Goal: Task Accomplishment & Management: Complete application form

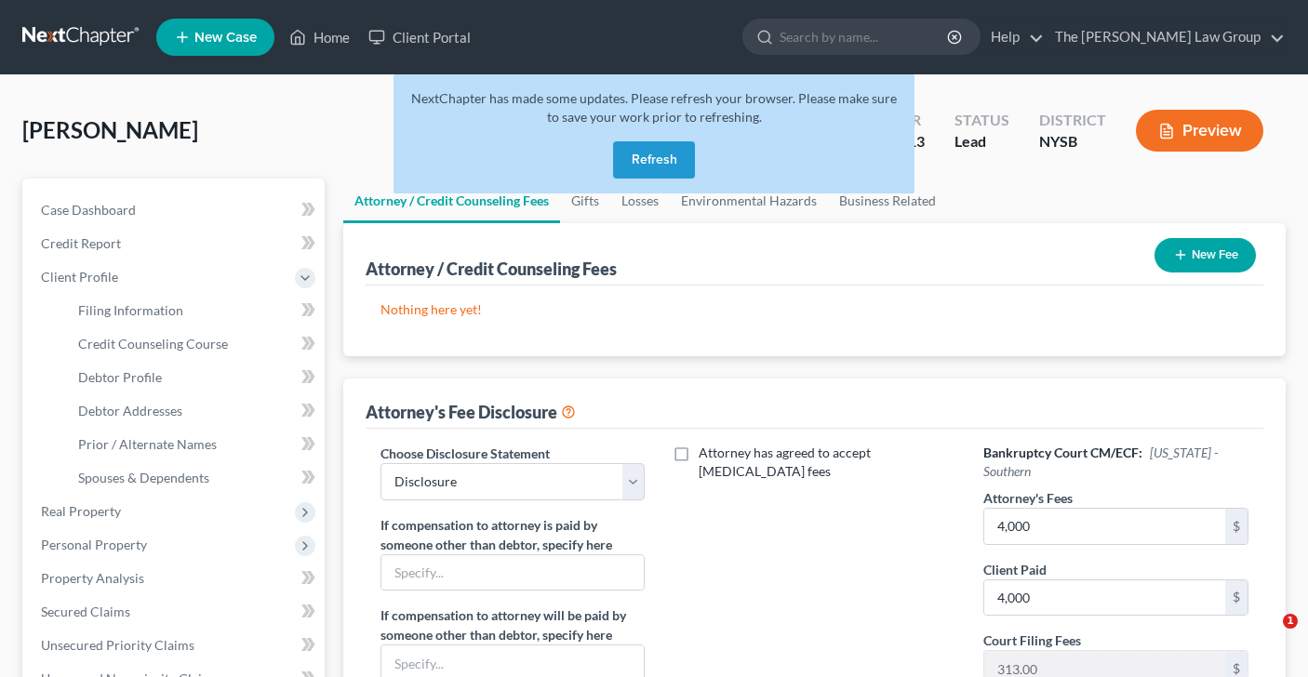
select select "0"
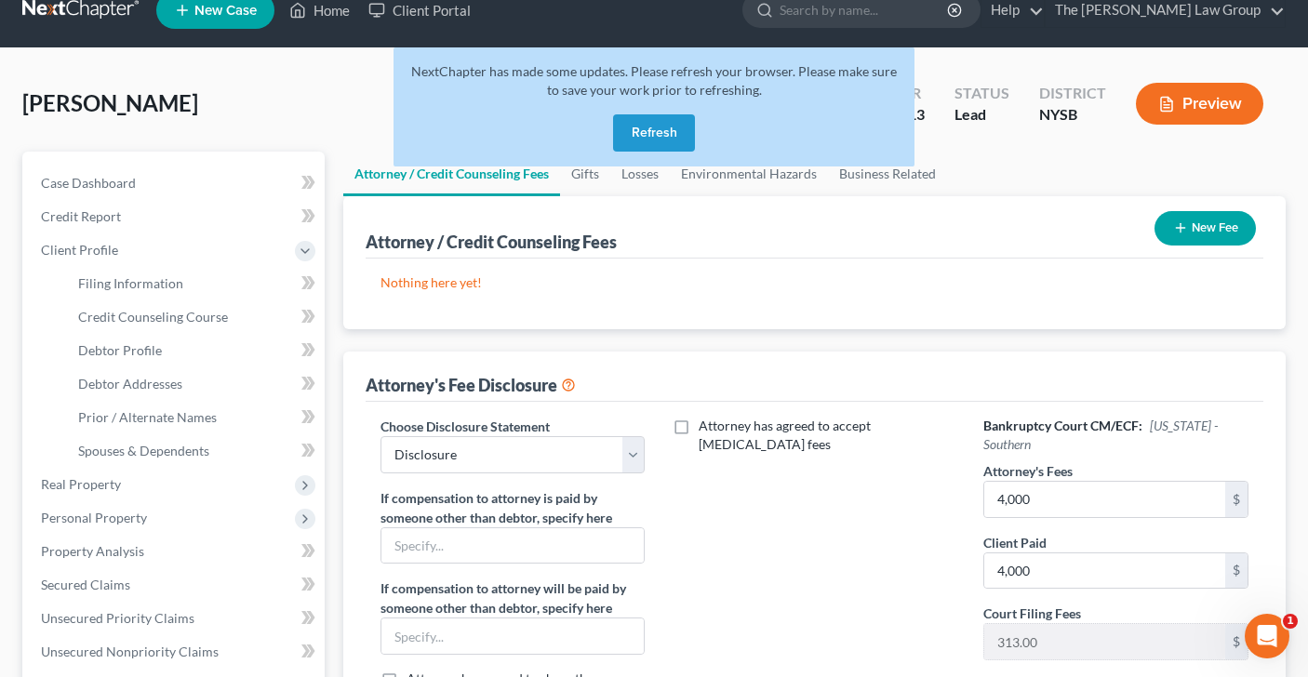
click at [651, 133] on button "Refresh" at bounding box center [654, 132] width 82 height 37
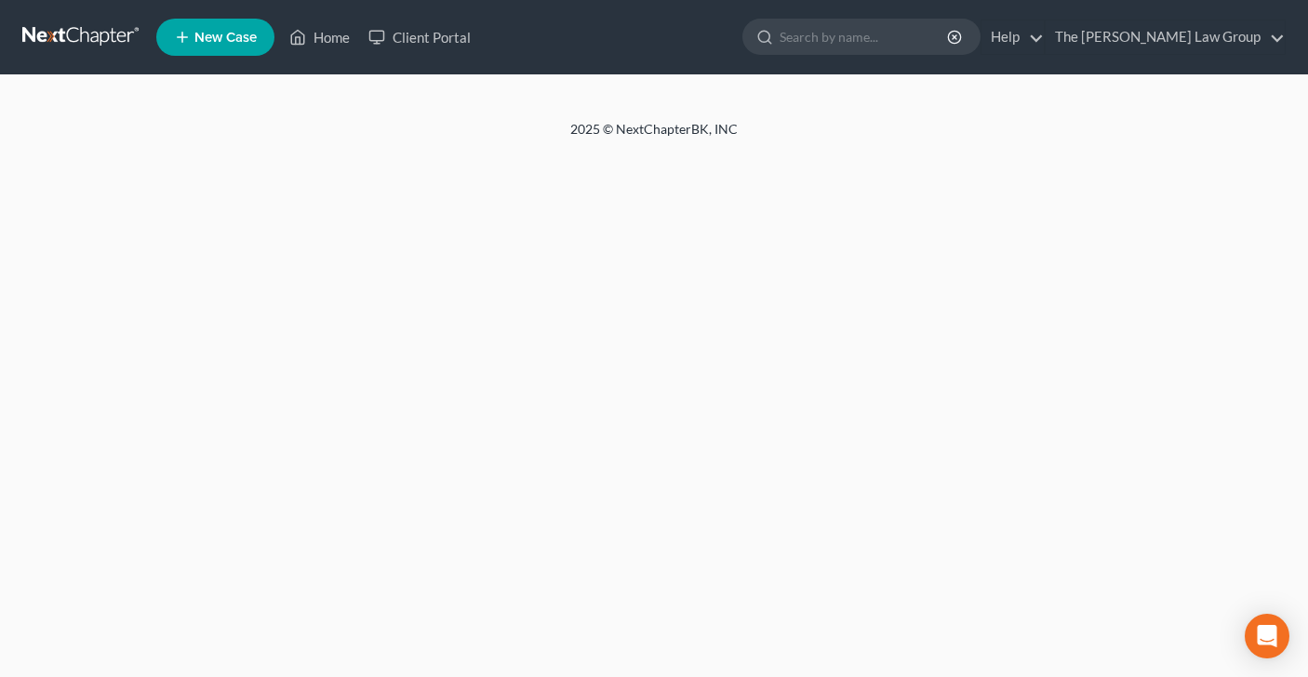
select select "0"
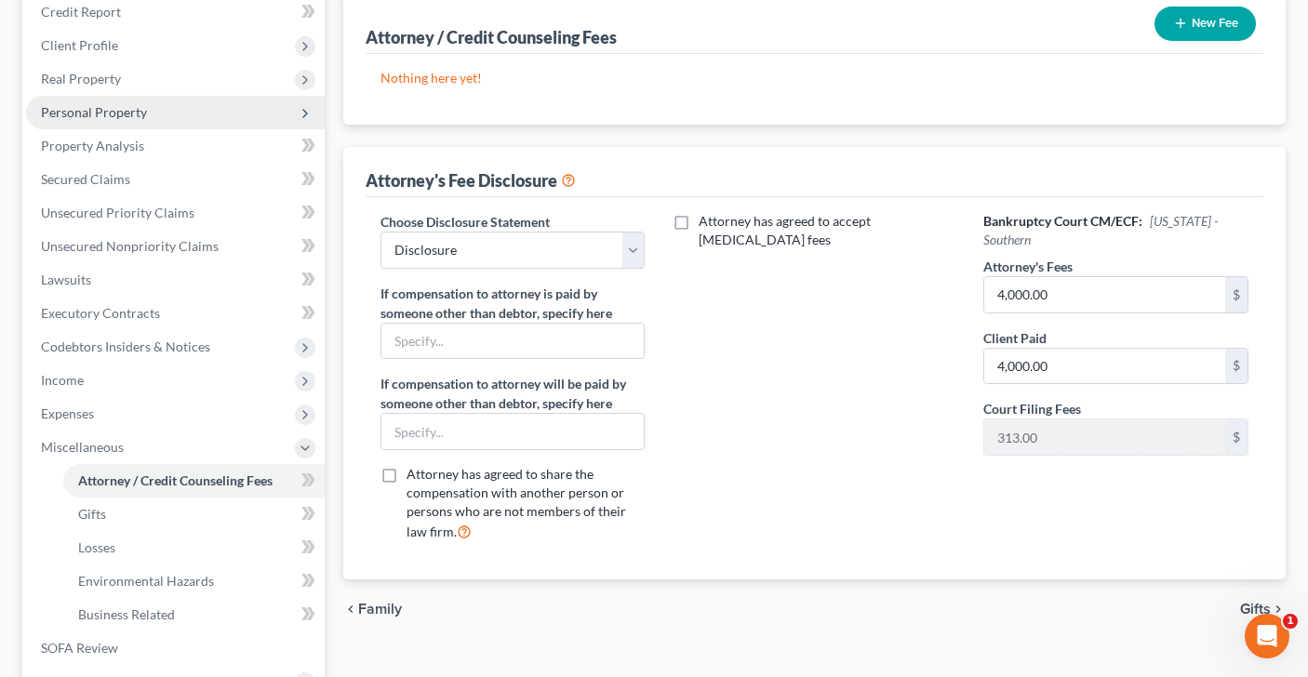
scroll to position [253, 0]
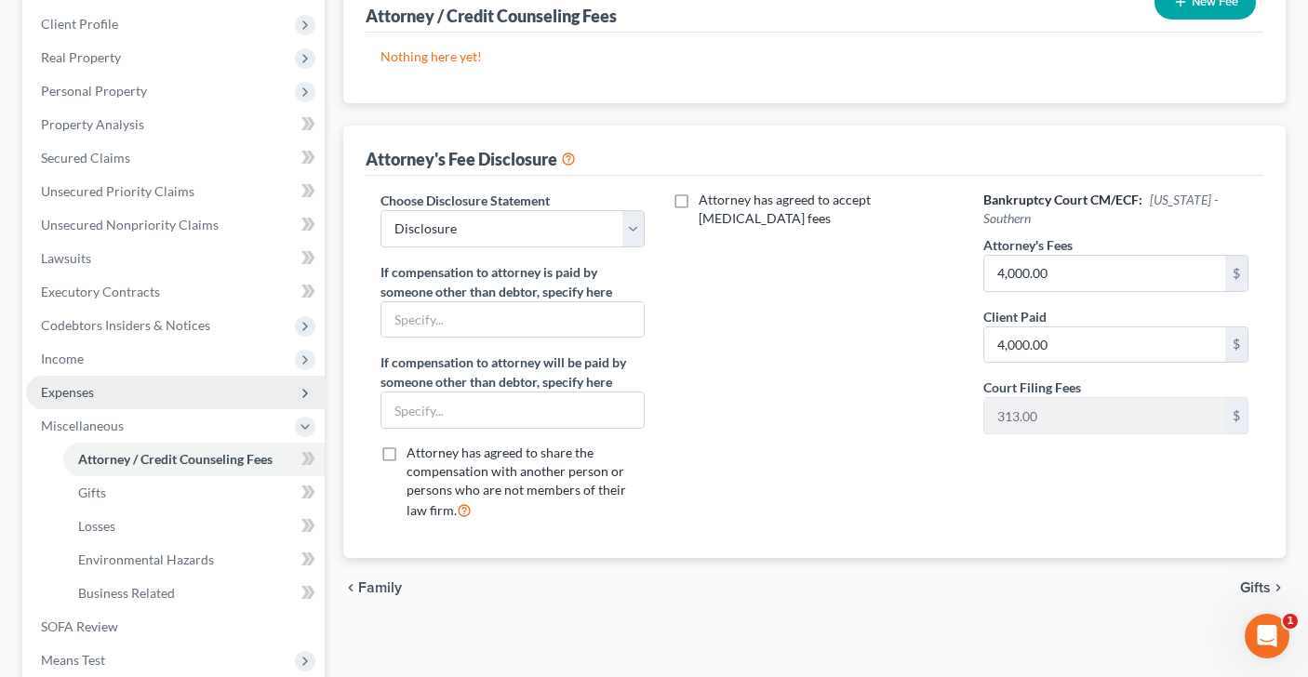
click at [107, 392] on span "Expenses" at bounding box center [175, 392] width 299 height 33
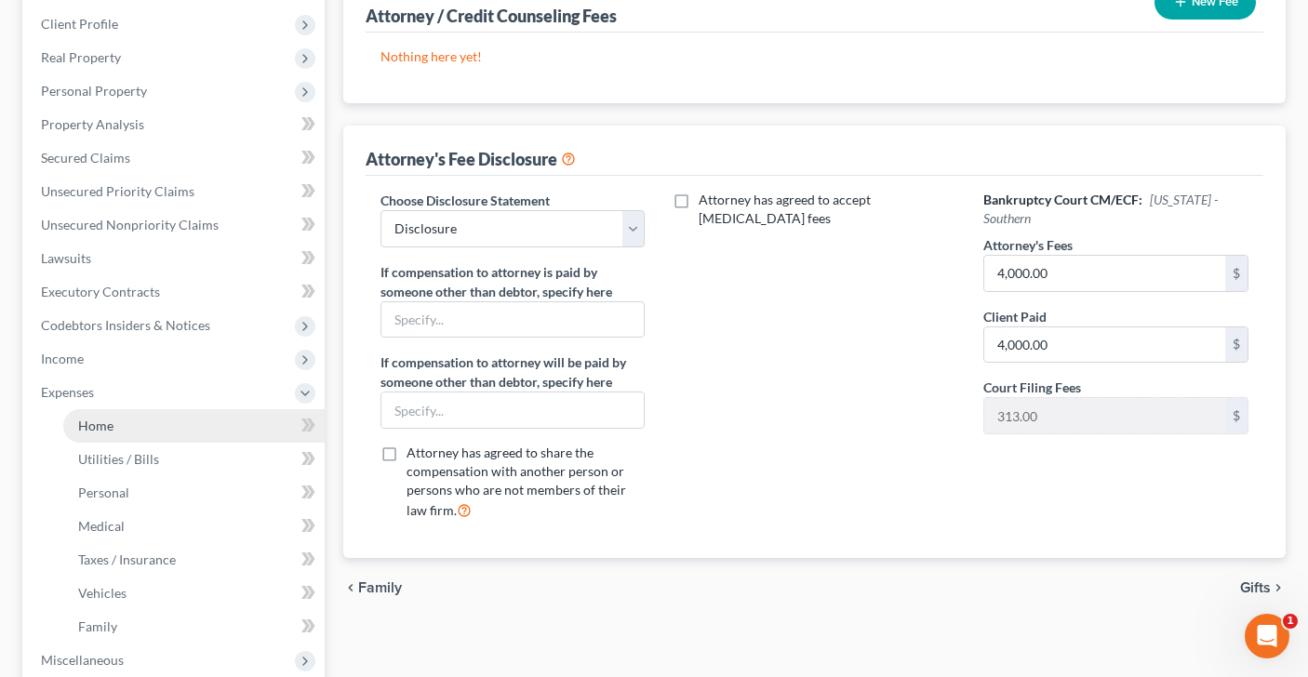
click at [123, 431] on link "Home" at bounding box center [193, 425] width 261 height 33
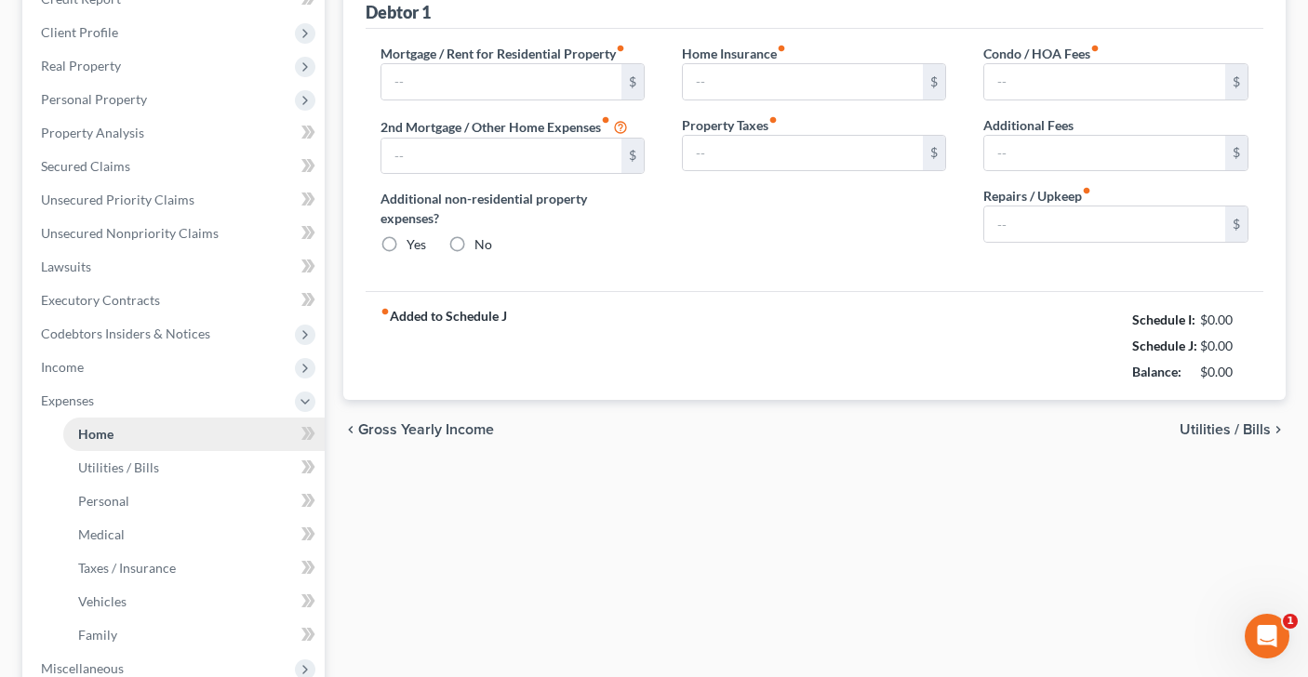
type input "3,463.75"
type input "0.00"
radio input "true"
type input "0.00"
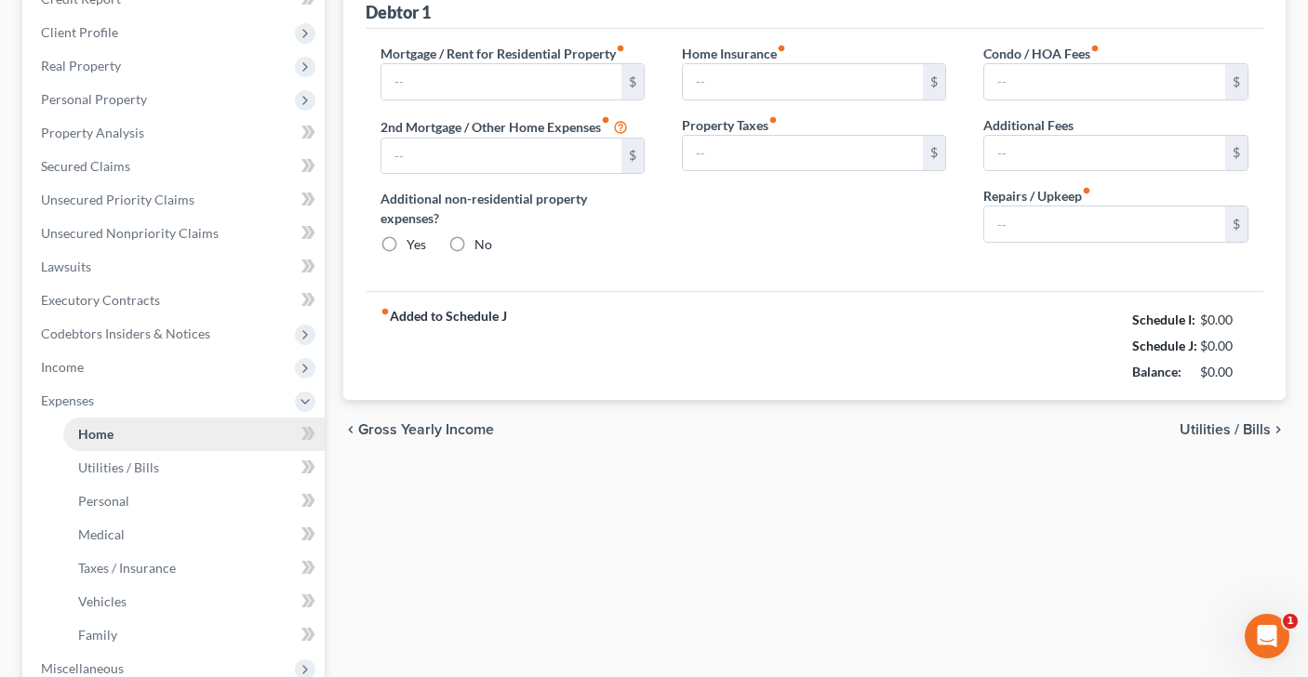
type input "0.00"
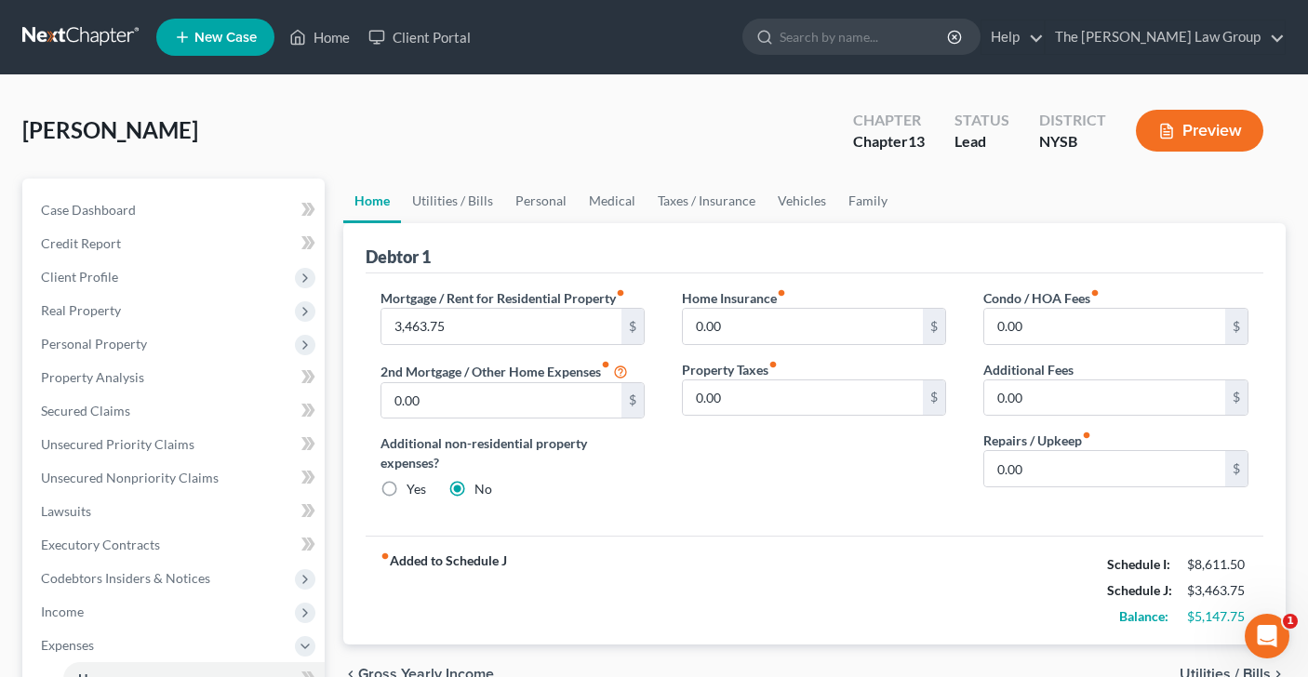
scroll to position [60, 0]
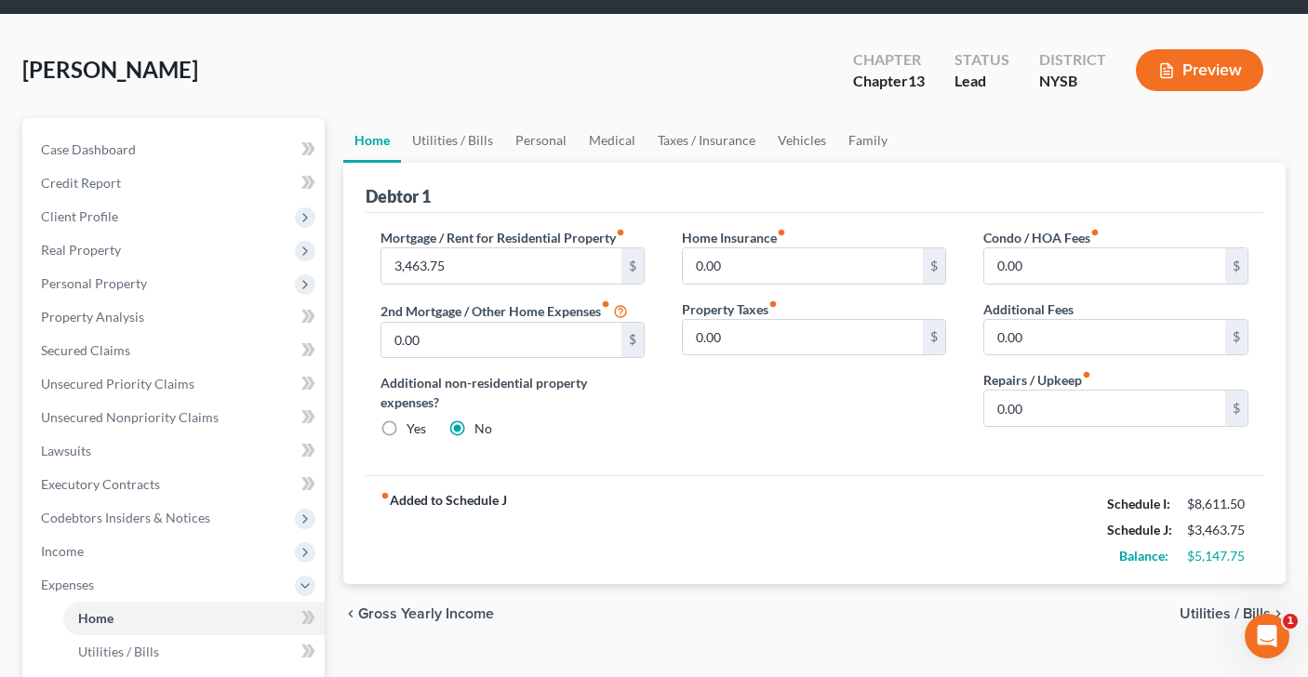
click at [1205, 612] on span "Utilities / Bills" at bounding box center [1224, 613] width 91 height 15
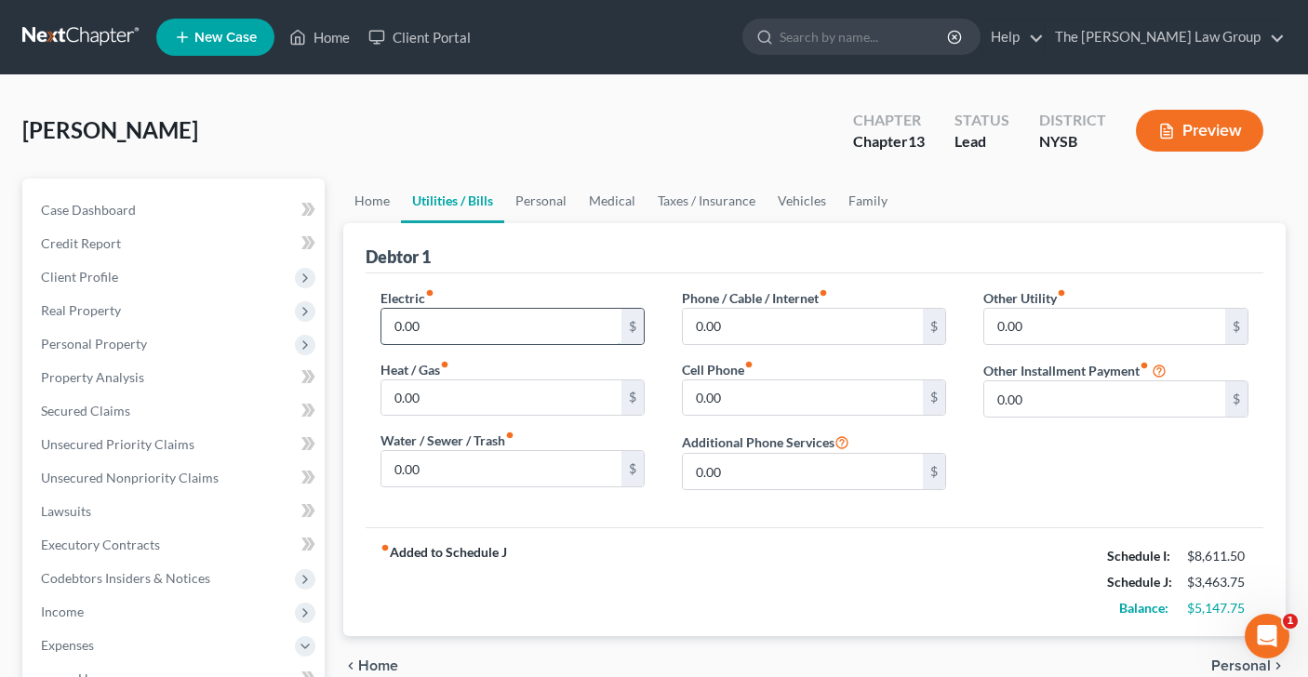
click at [412, 323] on input "0.00" at bounding box center [501, 326] width 241 height 35
type input "250"
click at [413, 482] on input "0.00" at bounding box center [501, 468] width 241 height 35
type input "200"
click at [750, 318] on input "0.00" at bounding box center [803, 326] width 241 height 35
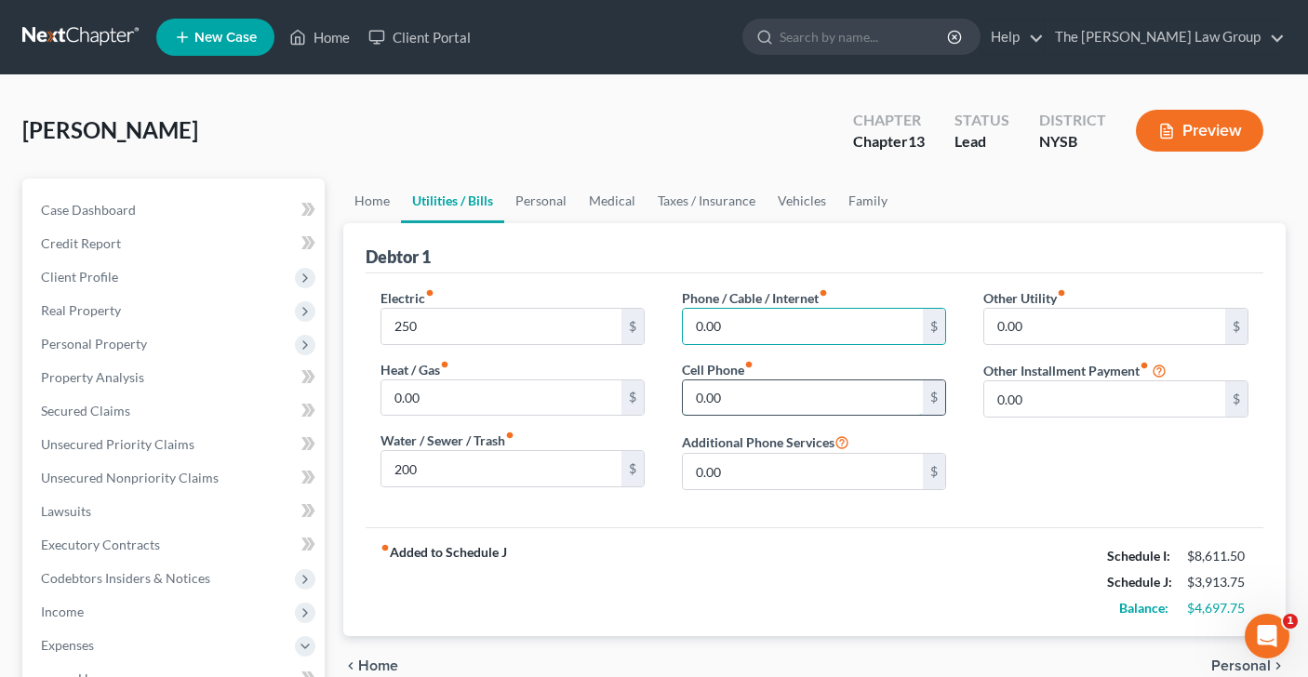
click at [754, 401] on input "0.00" at bounding box center [803, 397] width 241 height 35
type input "90"
click at [734, 323] on input "0.00" at bounding box center [803, 326] width 241 height 35
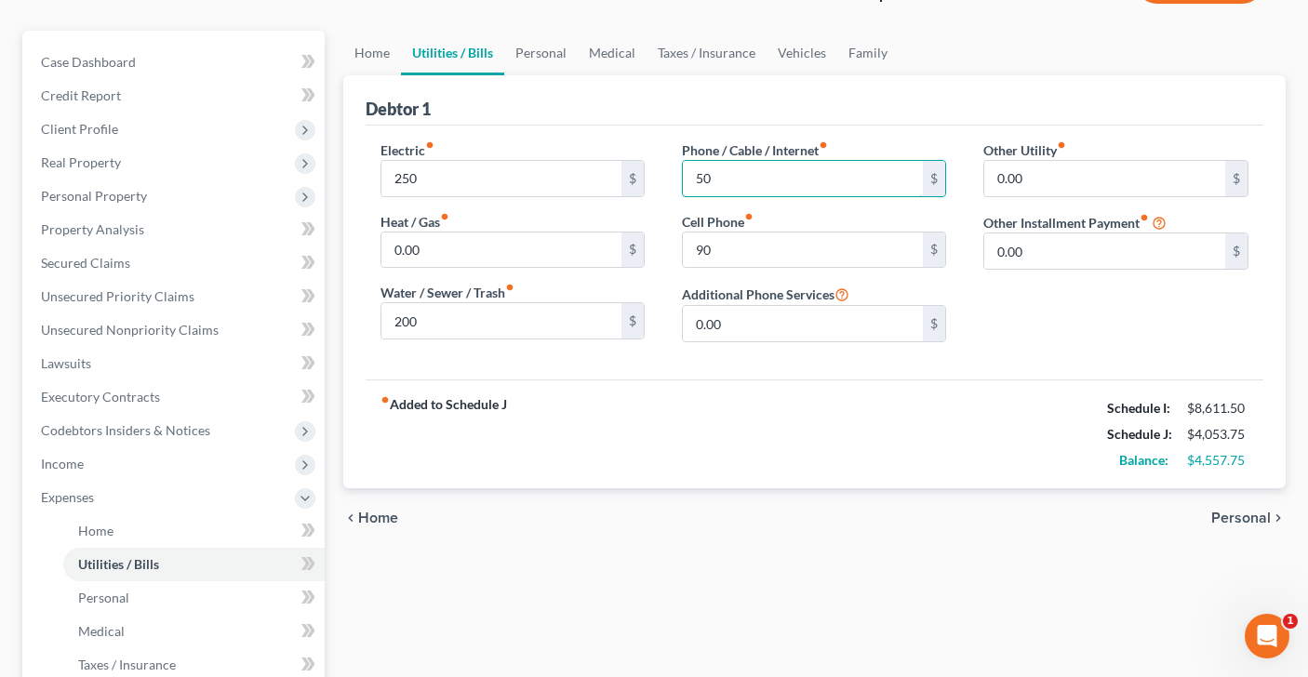
scroll to position [149, 0]
type input "50"
click at [1226, 513] on span "Personal" at bounding box center [1241, 517] width 60 height 15
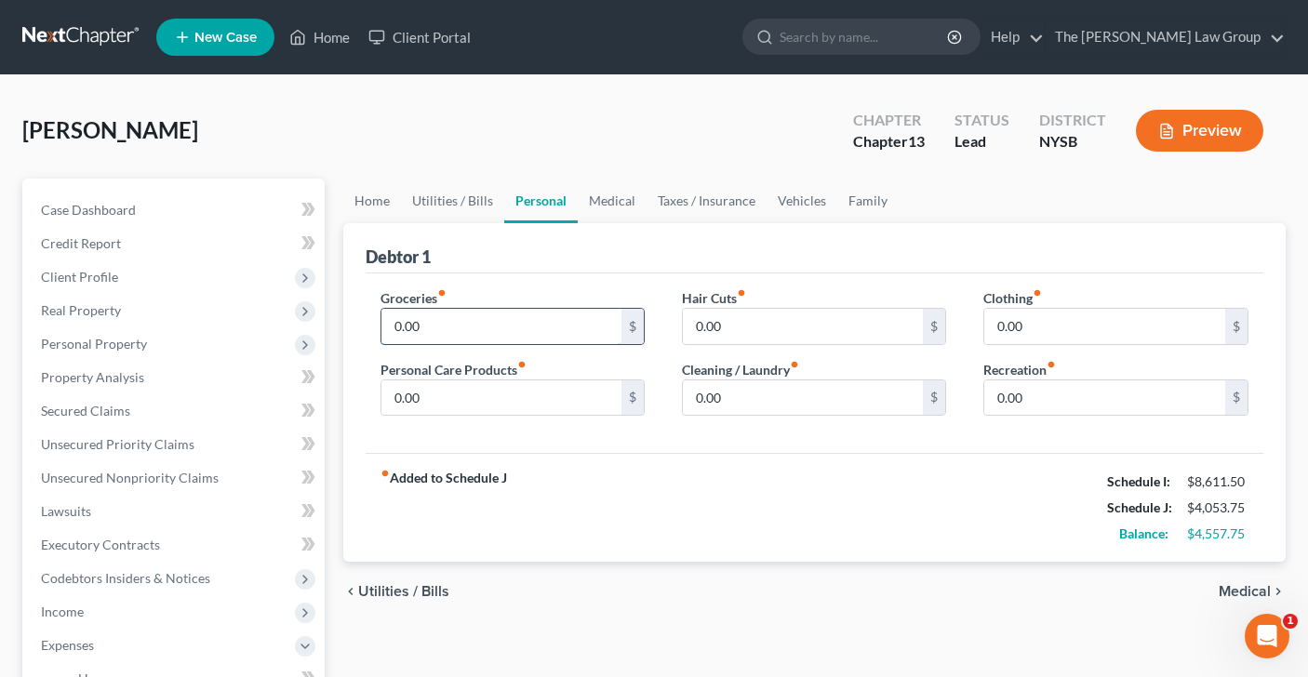
click at [435, 337] on input "0.00" at bounding box center [501, 326] width 241 height 35
type input "400"
click at [1054, 325] on input "0.00" at bounding box center [1104, 326] width 241 height 35
type input "100"
click at [457, 399] on input "0.00" at bounding box center [501, 397] width 241 height 35
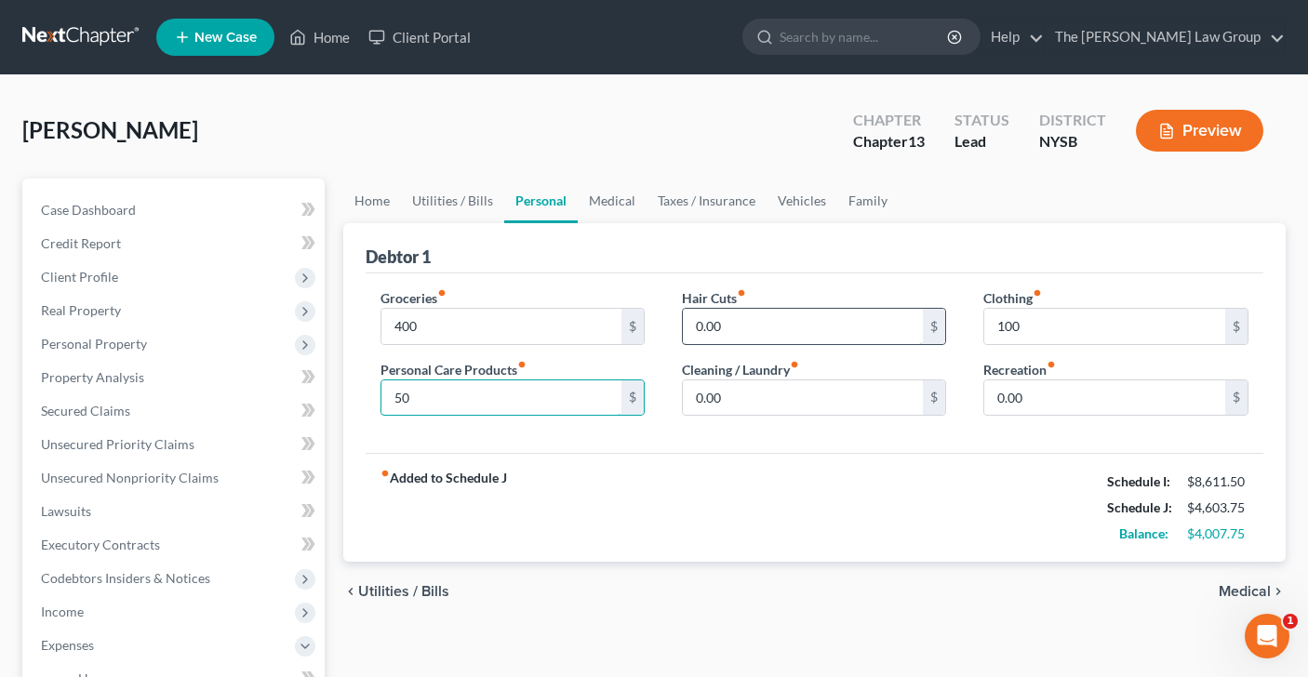
type input "50"
click at [743, 335] on input "0.00" at bounding box center [803, 326] width 241 height 35
type input "25"
click at [421, 591] on span "Utilities / Bills" at bounding box center [403, 591] width 91 height 15
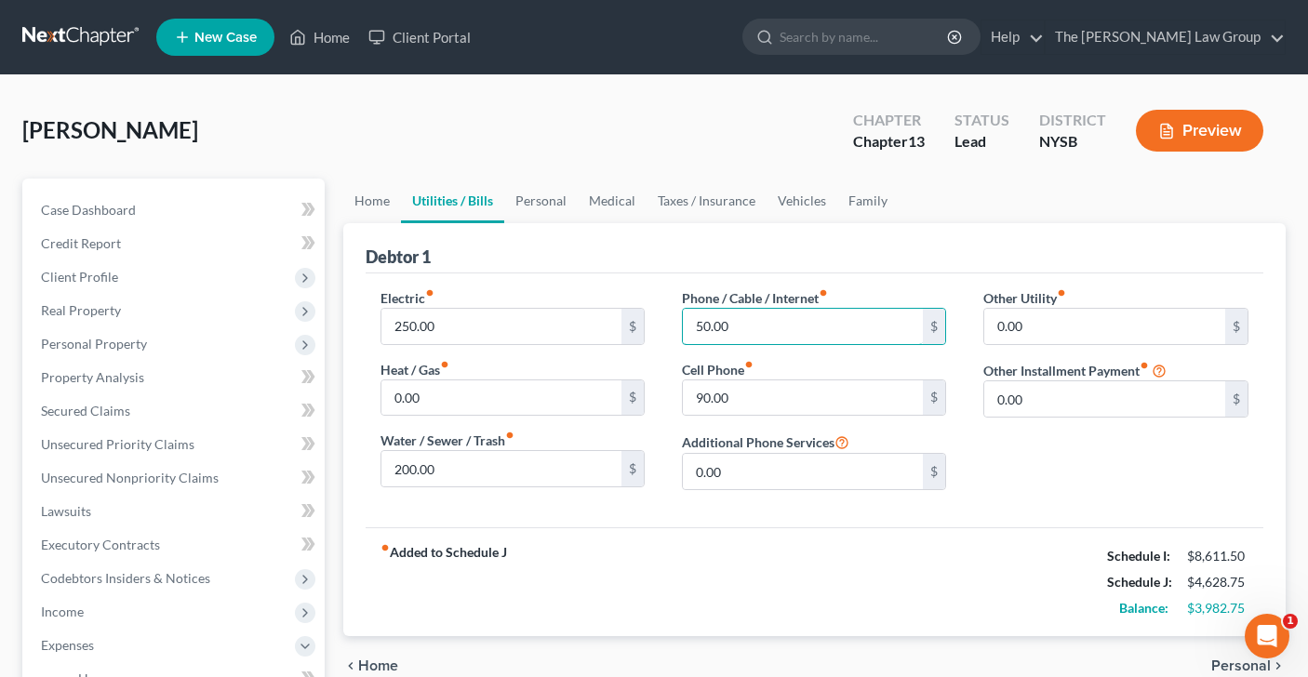
drag, startPoint x: 755, startPoint y: 323, endPoint x: 652, endPoint y: 323, distance: 103.2
click at [652, 323] on div "Electric fiber_manual_record 250.00 $ Heat / Gas fiber_manual_record 0.00 $ Wat…" at bounding box center [815, 396] width 906 height 217
drag, startPoint x: 742, startPoint y: 325, endPoint x: 683, endPoint y: 324, distance: 59.5
click at [683, 324] on input "50.00" at bounding box center [803, 326] width 241 height 35
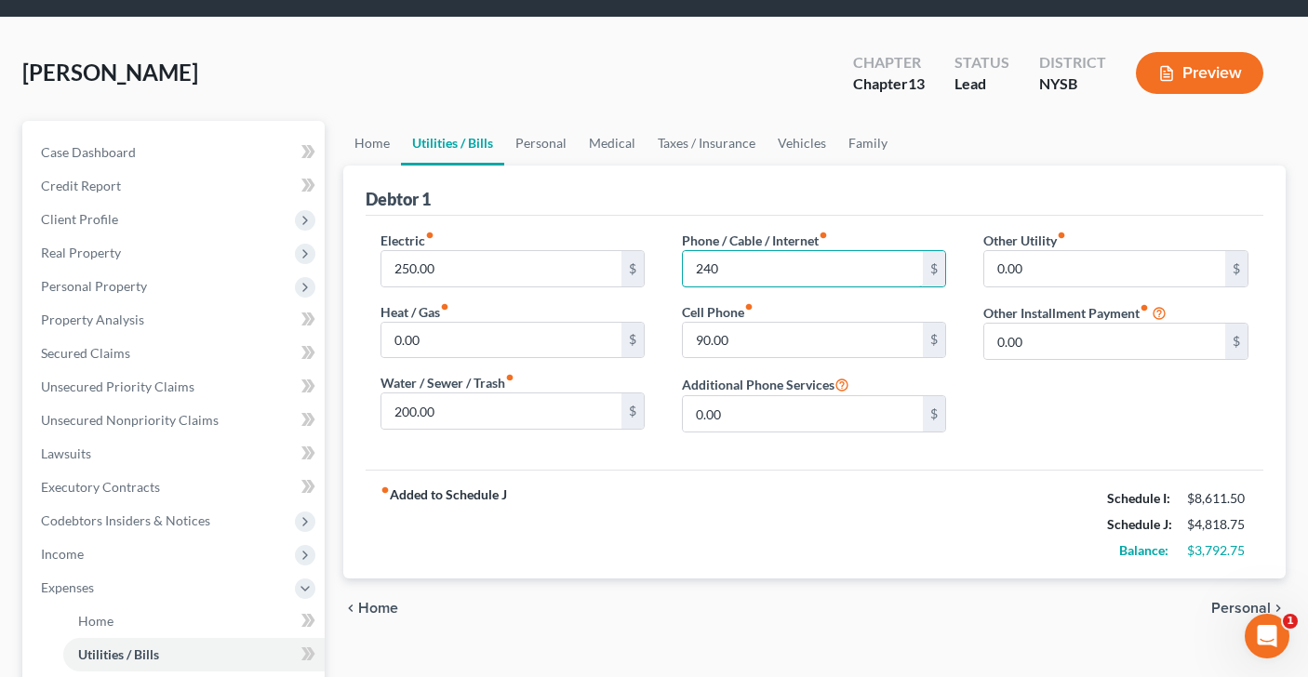
scroll to position [84, 0]
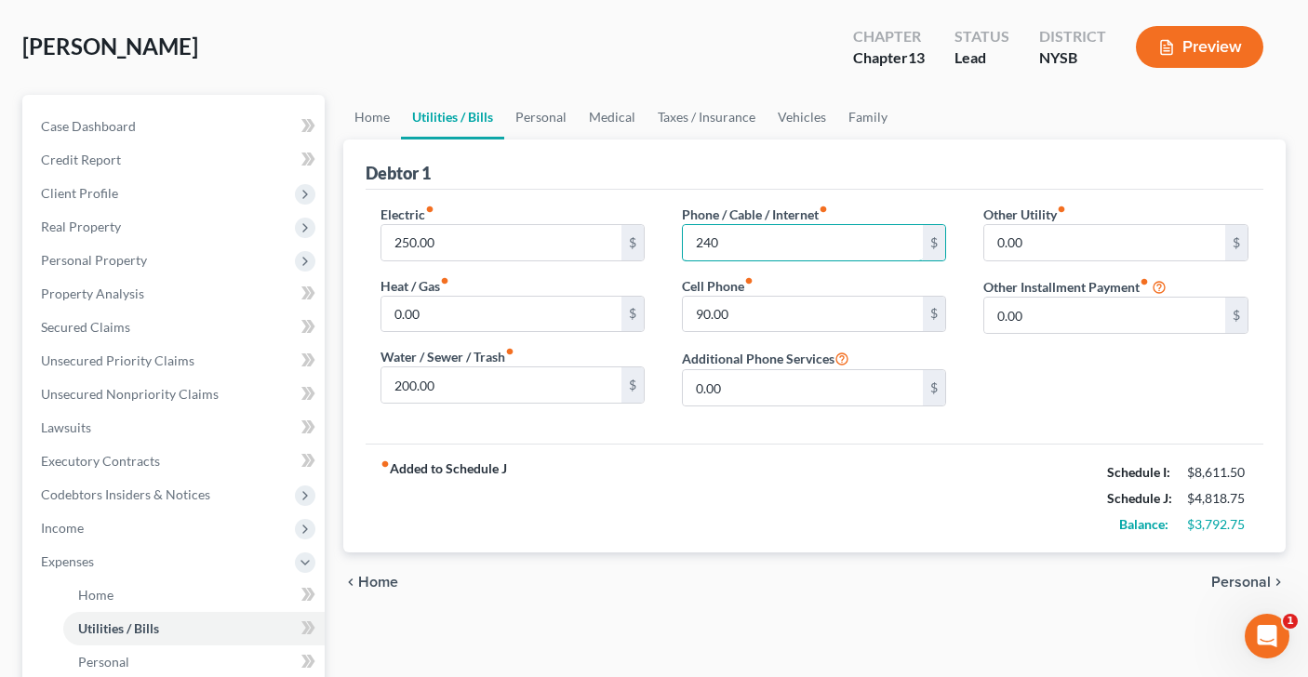
type input "240"
click at [1235, 578] on span "Personal" at bounding box center [1241, 582] width 60 height 15
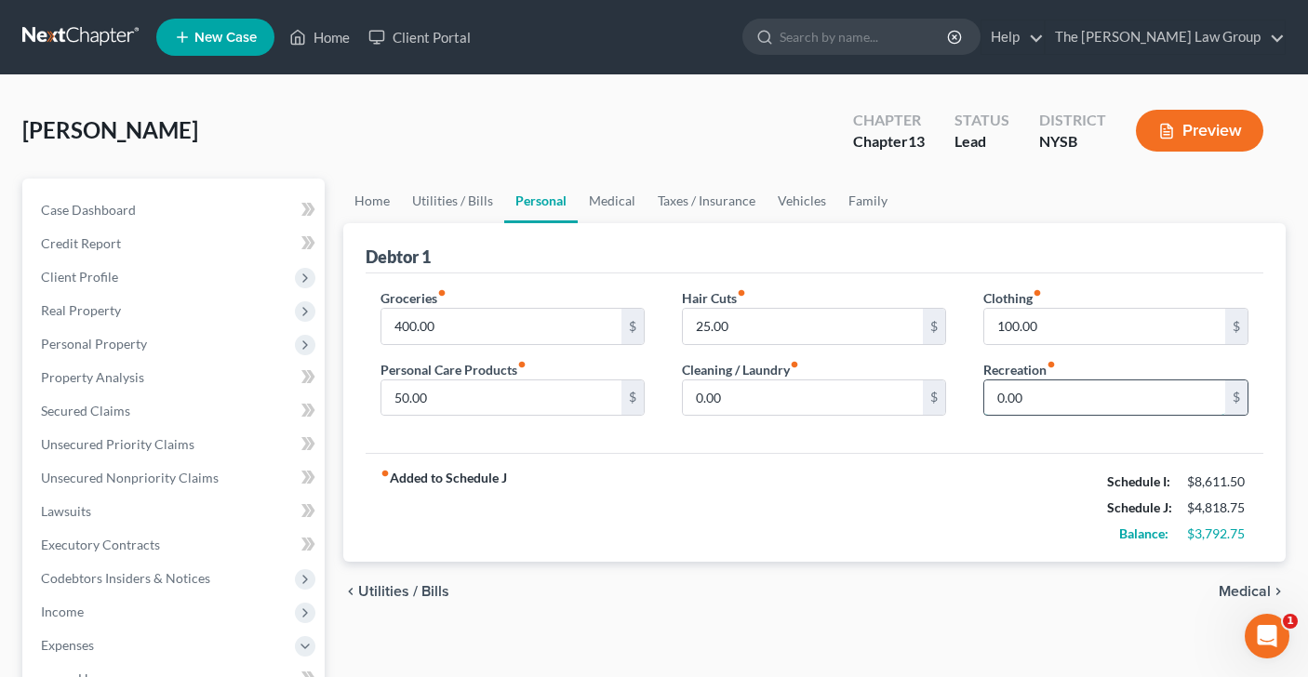
click at [1050, 385] on input "0.00" at bounding box center [1104, 397] width 241 height 35
type input "140"
click at [1229, 591] on span "Medical" at bounding box center [1244, 591] width 52 height 15
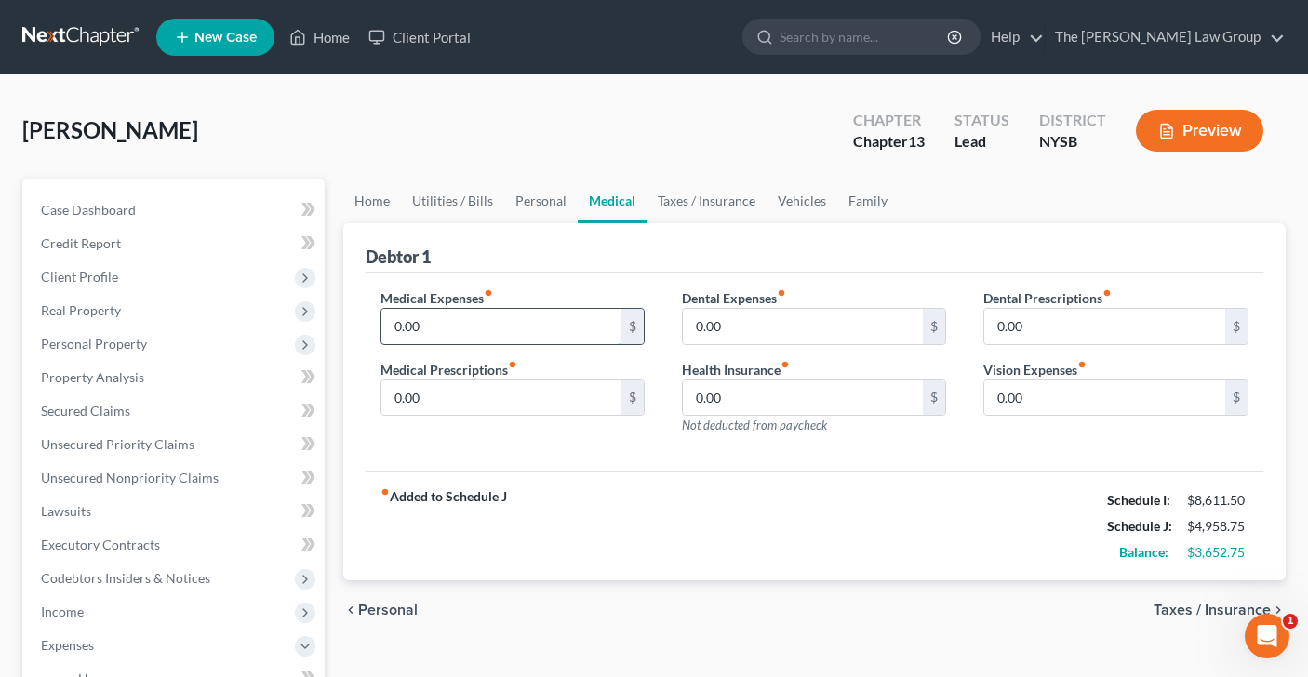
click at [411, 328] on input "0.00" at bounding box center [501, 326] width 241 height 35
type input "200"
click at [1165, 606] on span "Taxes / Insurance" at bounding box center [1211, 610] width 117 height 15
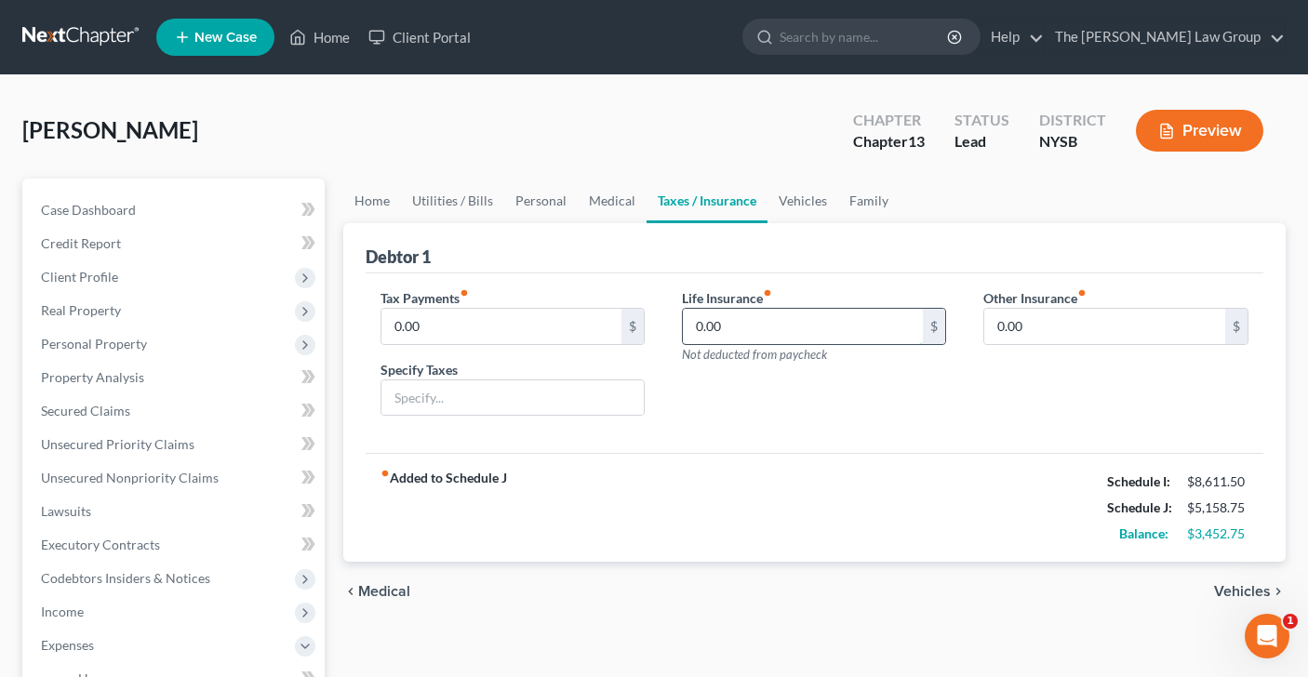
click at [738, 316] on input "0.00" at bounding box center [803, 326] width 241 height 35
type input "350"
click at [1223, 591] on span "Vehicles" at bounding box center [1242, 591] width 57 height 15
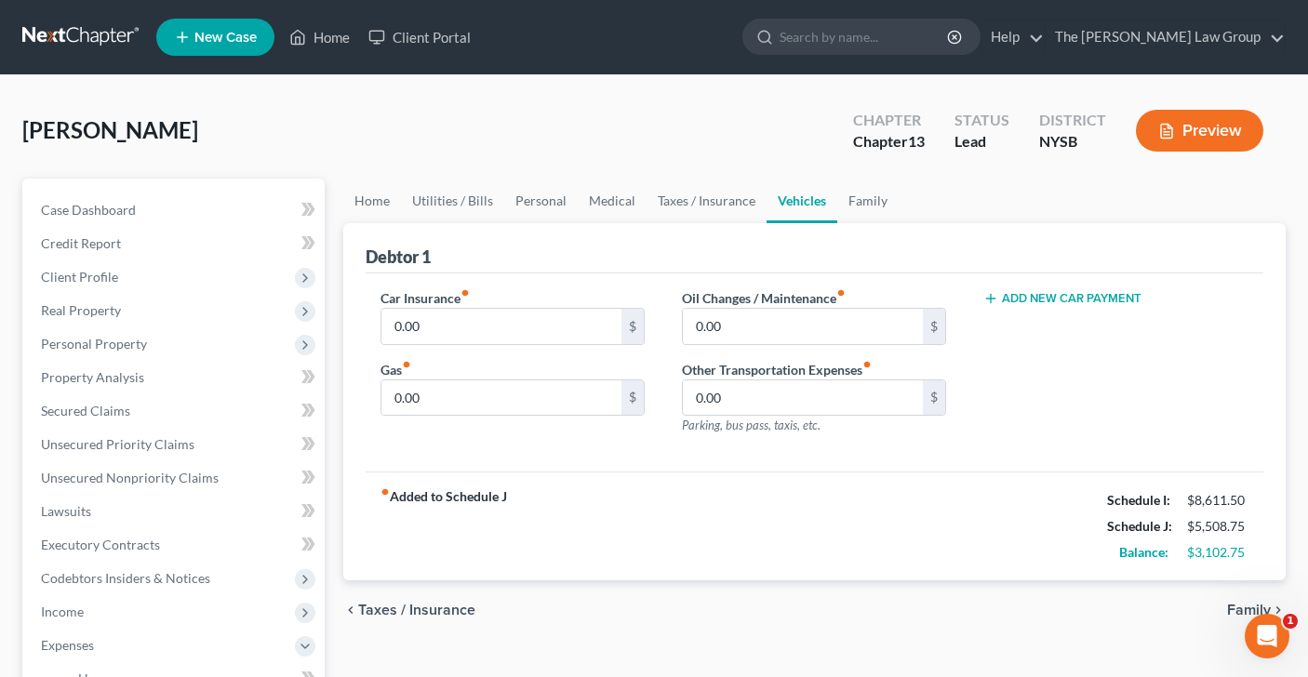
click at [1237, 608] on span "Family" at bounding box center [1249, 610] width 44 height 15
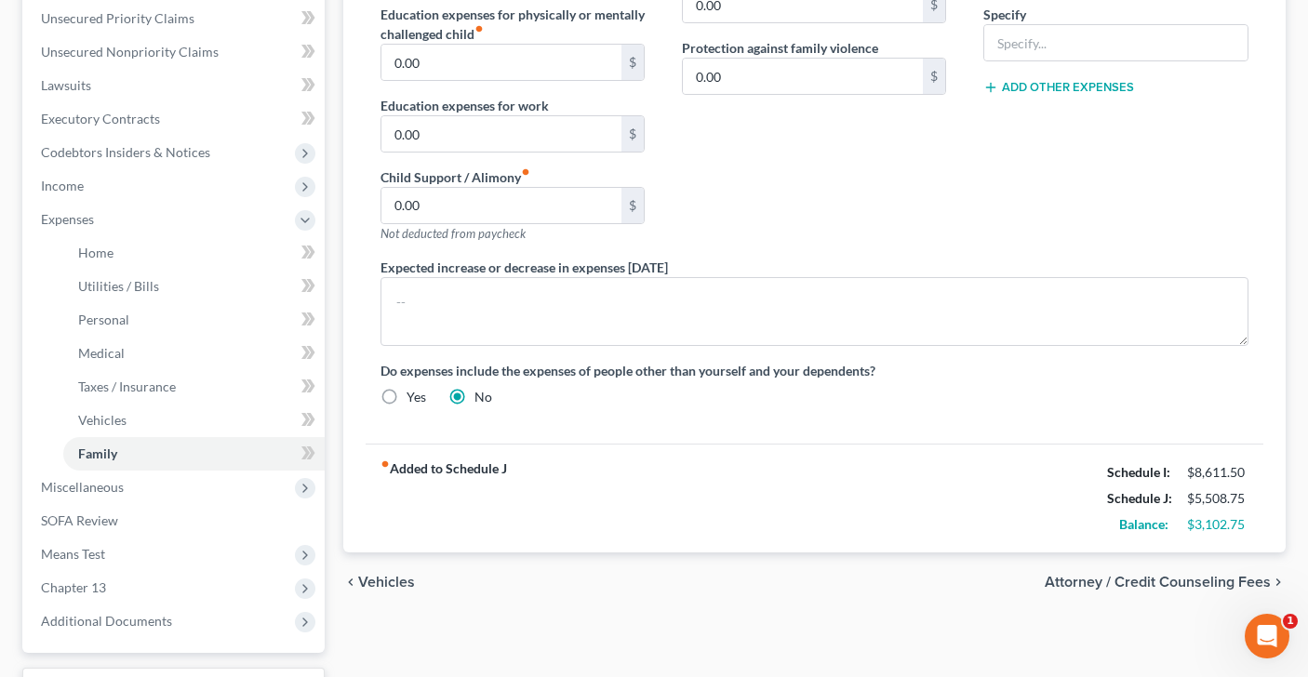
scroll to position [447, 0]
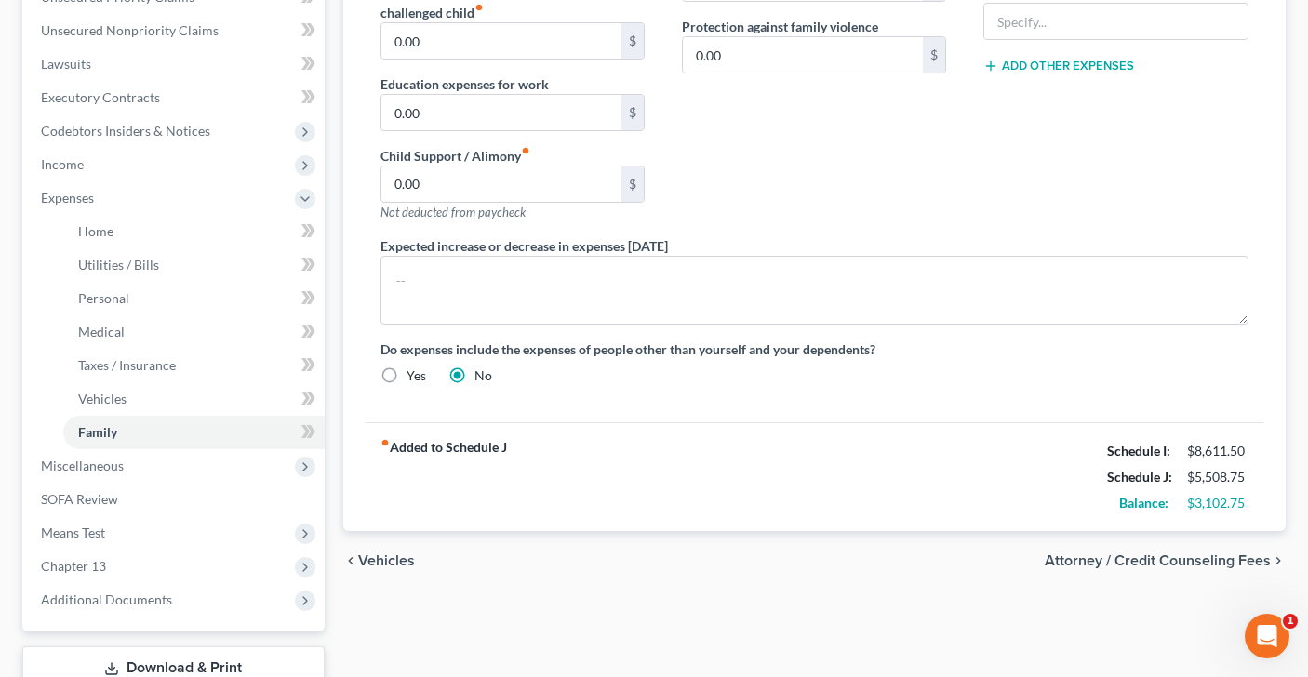
click at [1058, 557] on span "Attorney / Credit Counseling Fees" at bounding box center [1157, 560] width 226 height 15
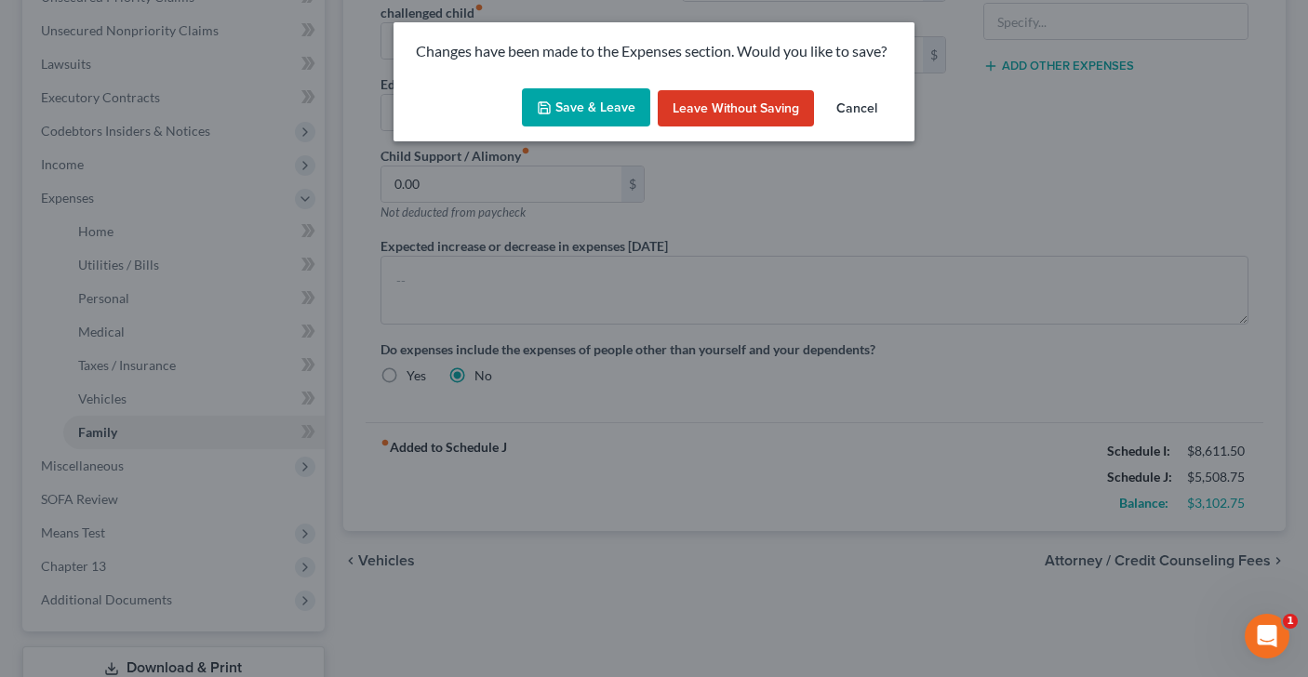
click at [591, 108] on button "Save & Leave" at bounding box center [586, 107] width 128 height 39
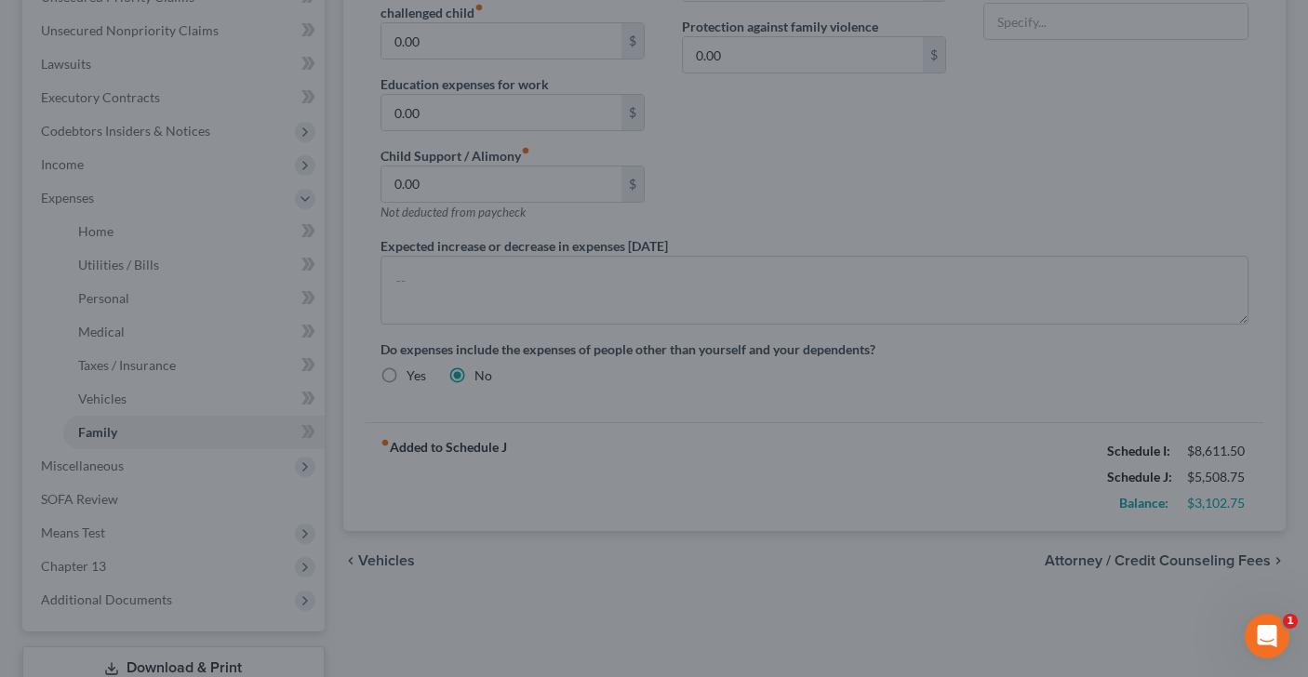
select select "0"
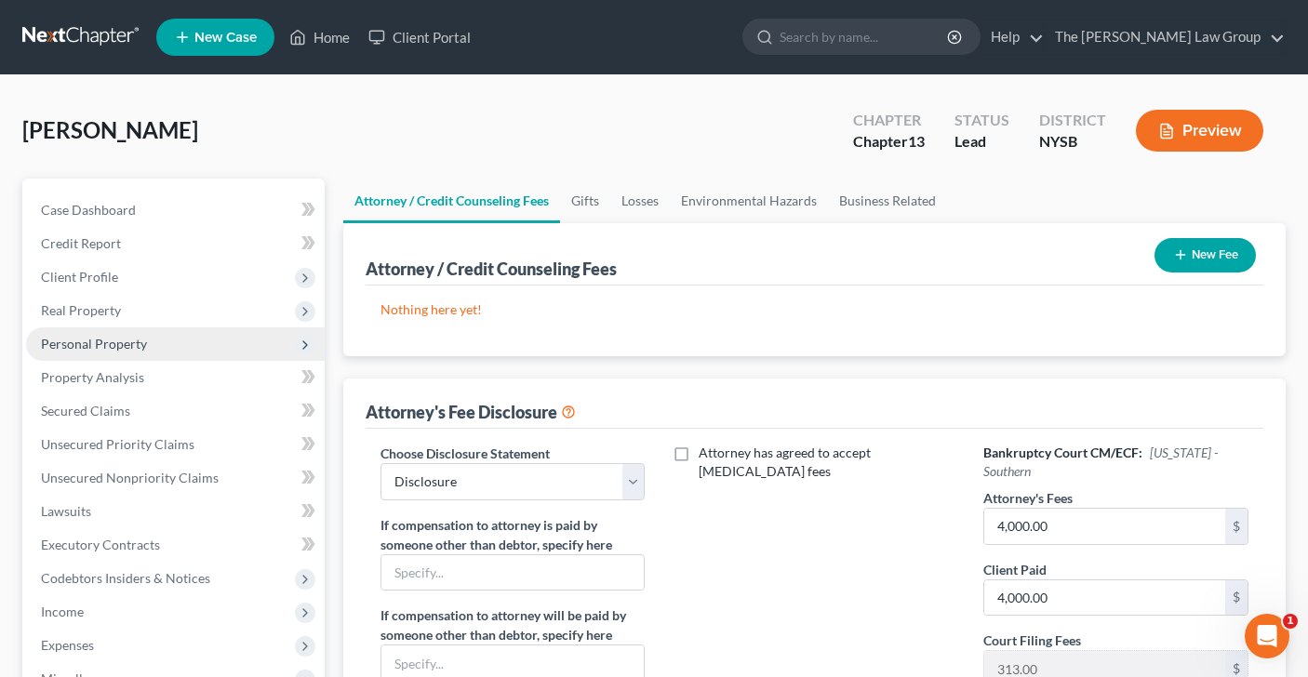
click at [132, 341] on span "Personal Property" at bounding box center [94, 344] width 106 height 16
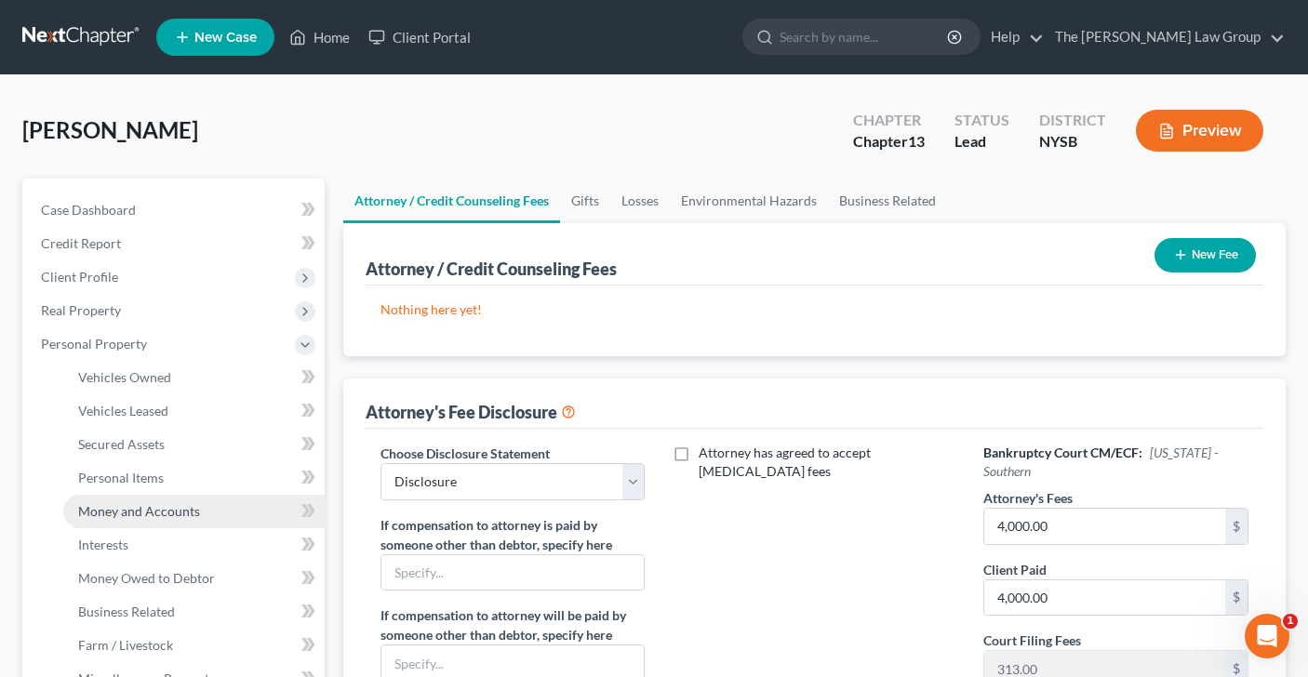
click at [141, 514] on span "Money and Accounts" at bounding box center [139, 511] width 122 height 16
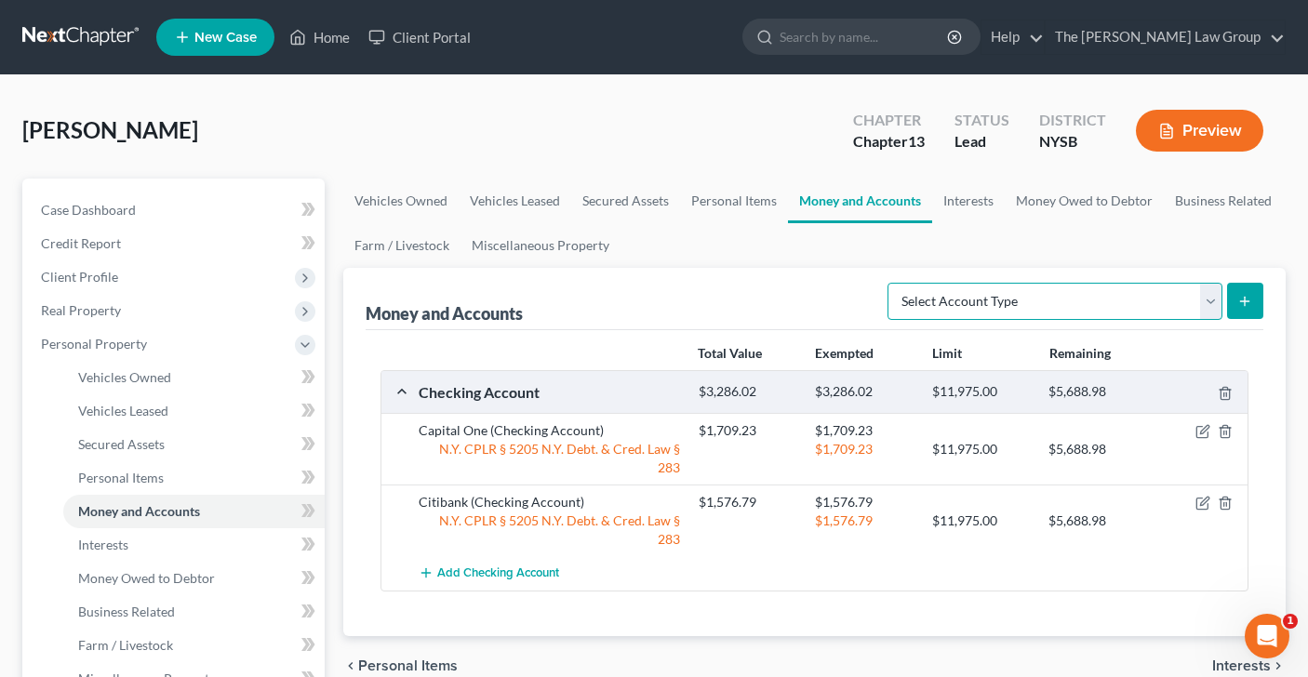
click at [1208, 305] on select "Select Account Type Brokerage Cash on Hand Certificates of Deposit Checking Acc…" at bounding box center [1054, 301] width 335 height 37
select select "brokerage"
click at [1244, 305] on icon "submit" at bounding box center [1244, 301] width 15 height 15
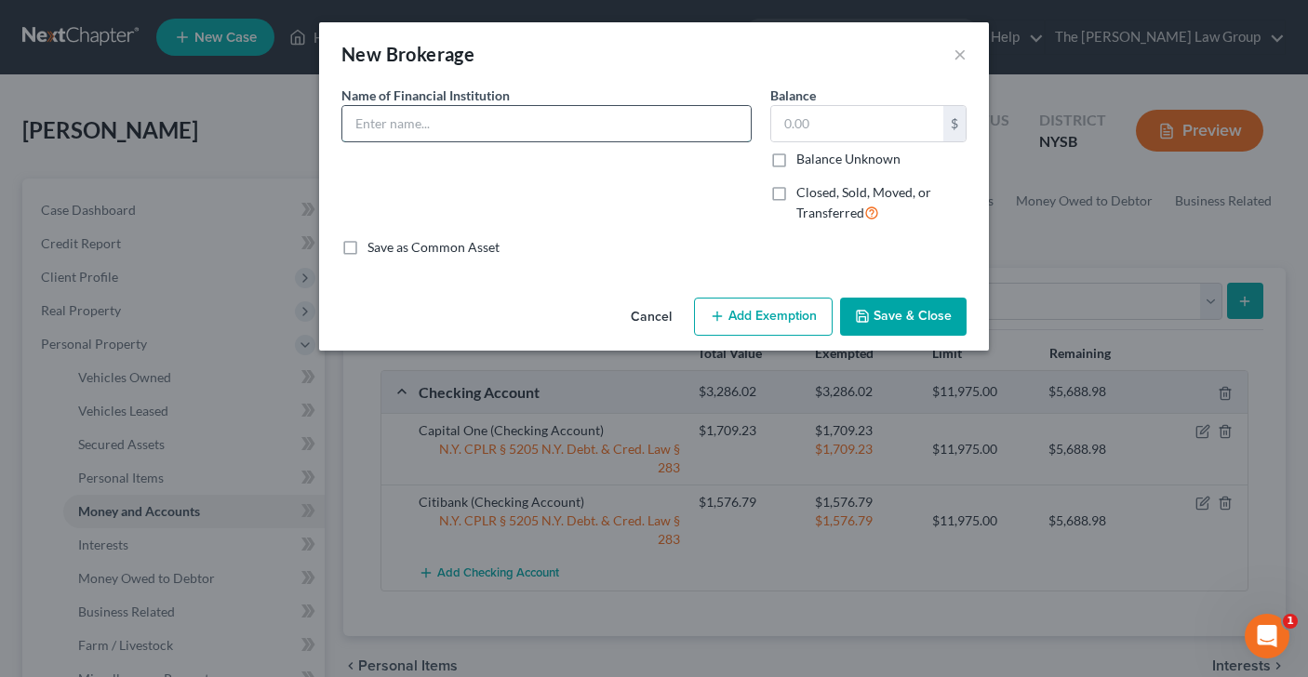
click at [608, 130] on input "text" at bounding box center [546, 123] width 408 height 35
type input "Primerica"
click at [854, 125] on input "text" at bounding box center [857, 123] width 172 height 35
type input "1,000"
click at [777, 307] on button "Add Exemption" at bounding box center [763, 317] width 139 height 39
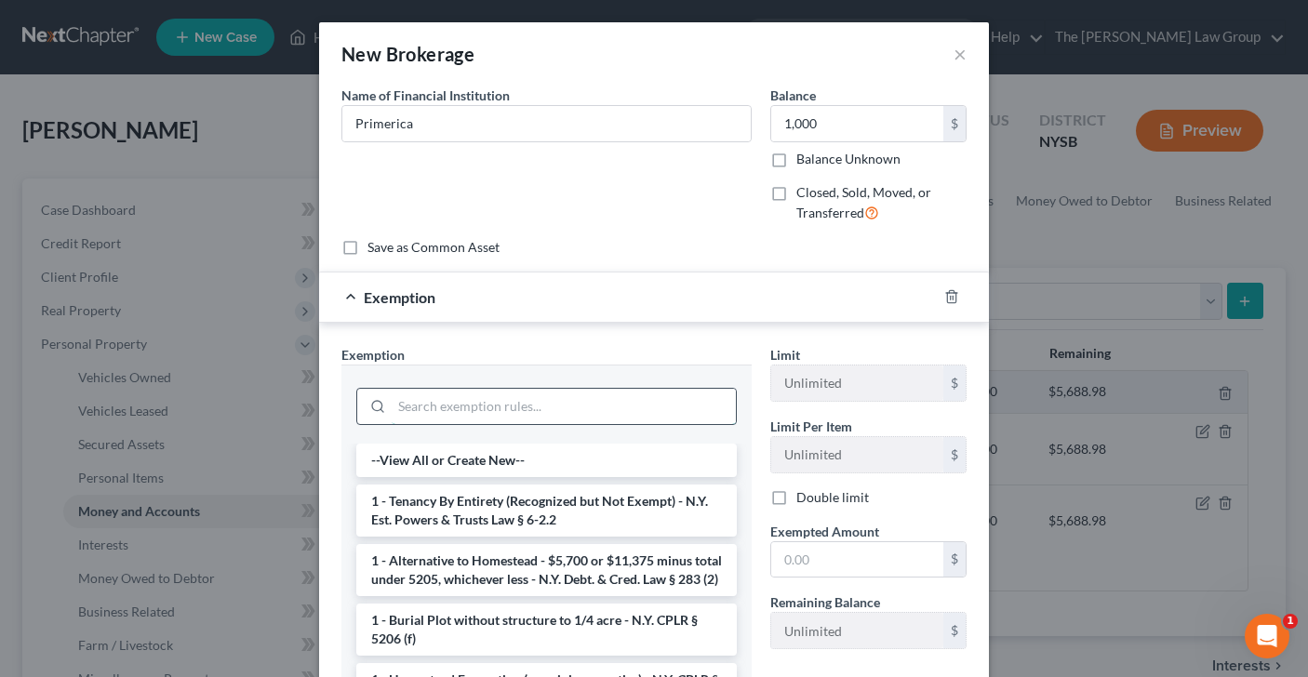
click at [500, 418] on input "search" at bounding box center [564, 406] width 344 height 35
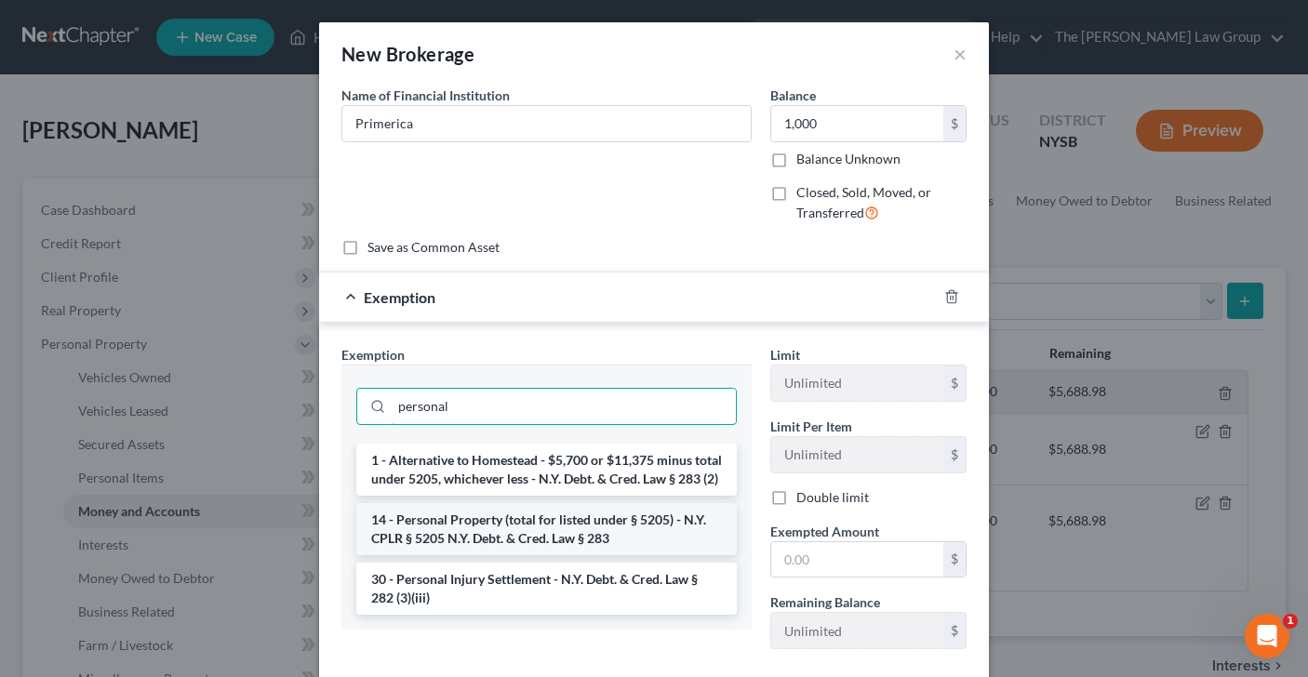
type input "personal"
click at [416, 551] on li "14 - Personal Property (total for listed under § 5205) - N.Y. CPLR § 5205 N.Y. …" at bounding box center [546, 529] width 380 height 52
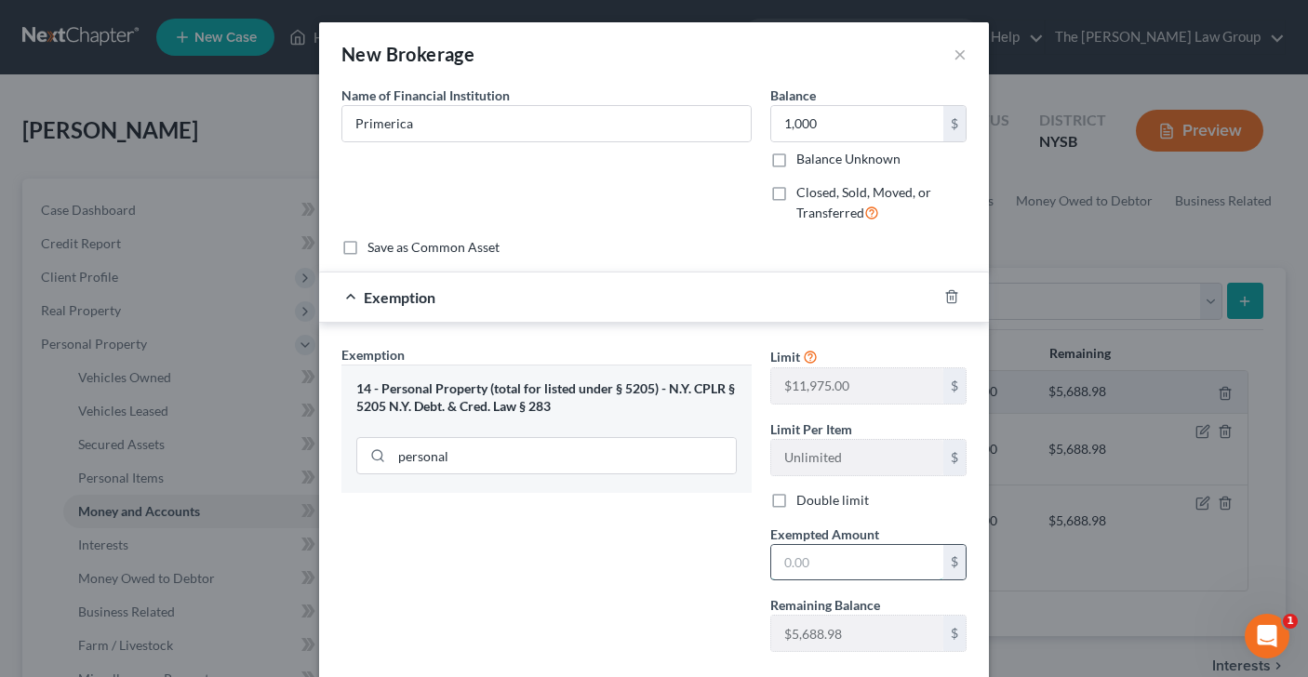
click at [819, 561] on input "text" at bounding box center [857, 562] width 172 height 35
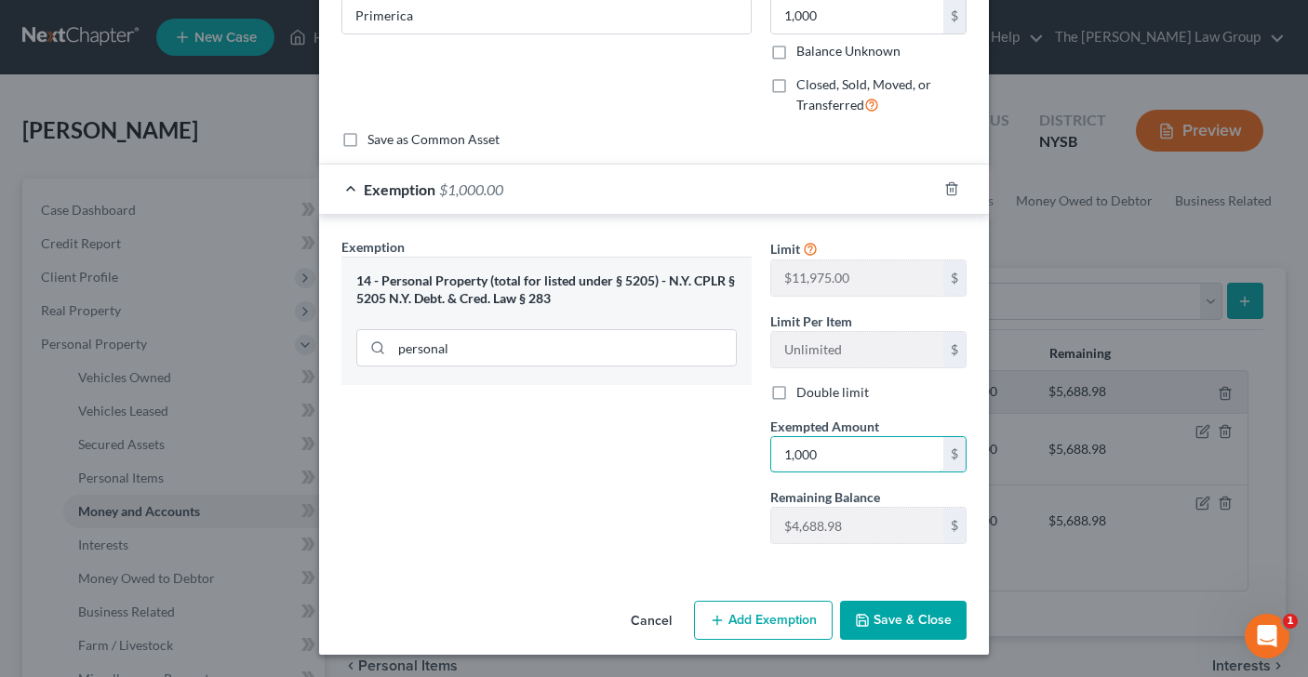
type input "1,000"
click at [915, 623] on button "Save & Close" at bounding box center [903, 620] width 126 height 39
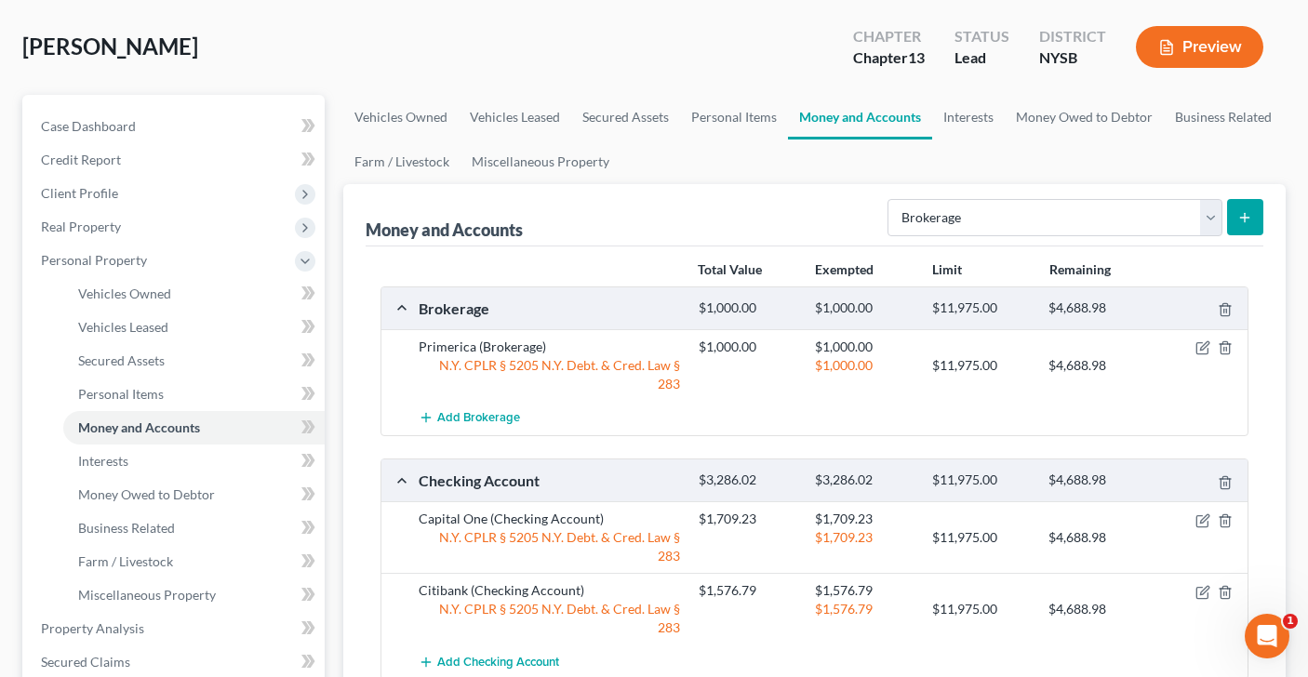
scroll to position [86, 0]
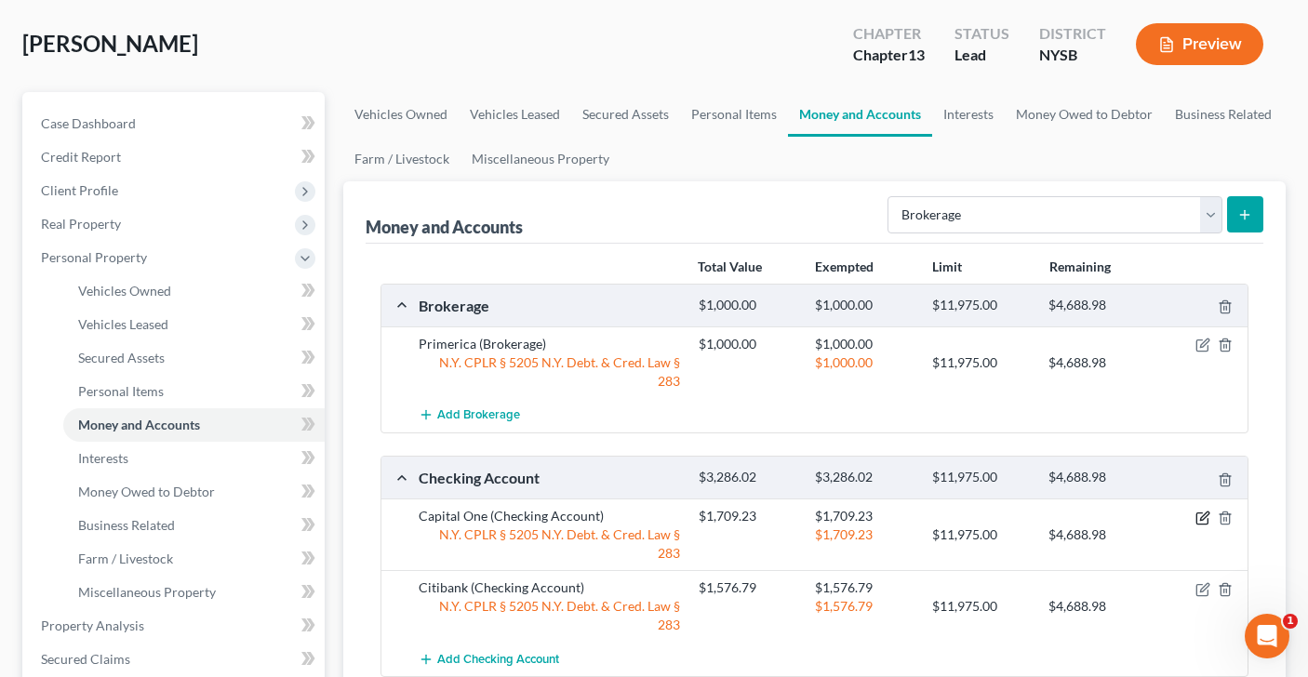
click at [1201, 511] on icon "button" at bounding box center [1202, 518] width 15 height 15
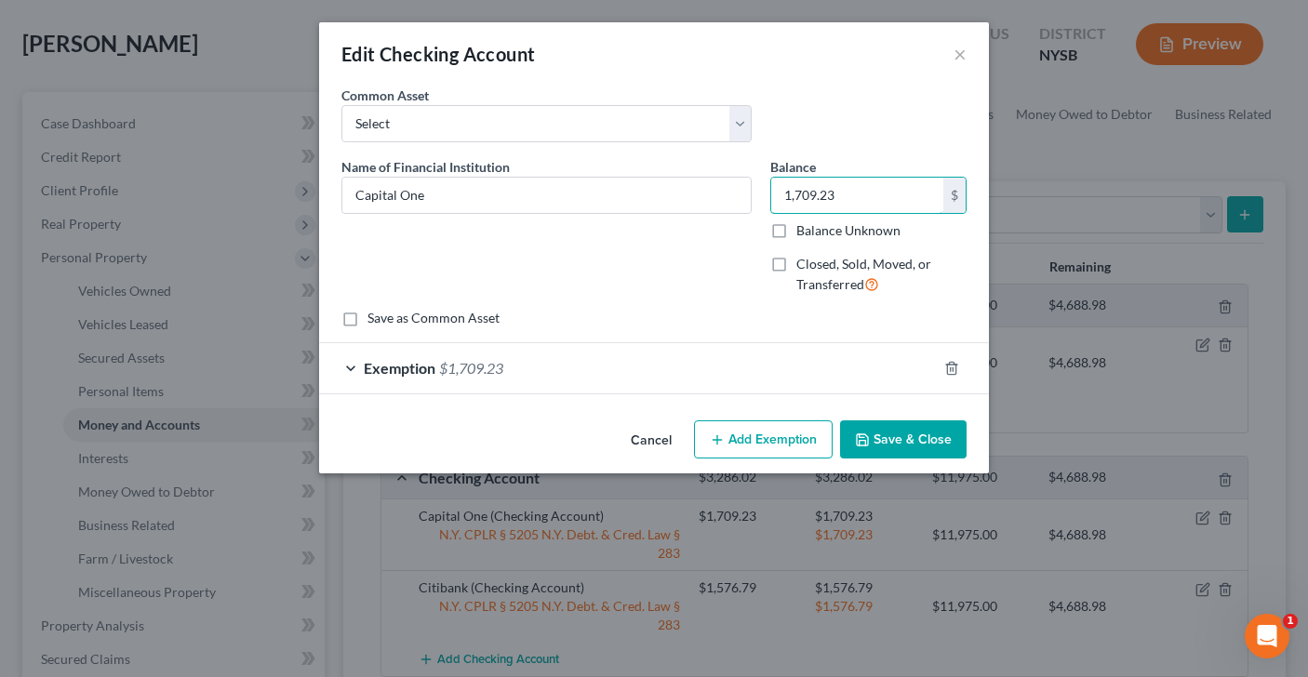
drag, startPoint x: 849, startPoint y: 193, endPoint x: 759, endPoint y: 194, distance: 90.2
click at [759, 194] on div "Name of Financial Institution * Capital One Balance 1,709.23 $ Balance Unknown …" at bounding box center [654, 233] width 644 height 153
drag, startPoint x: 842, startPoint y: 203, endPoint x: 758, endPoint y: 198, distance: 83.8
click at [758, 198] on div "Name of Financial Institution * Capital One Balance 1,709.23 $ Balance Unknown …" at bounding box center [654, 233] width 644 height 153
type input "12.51"
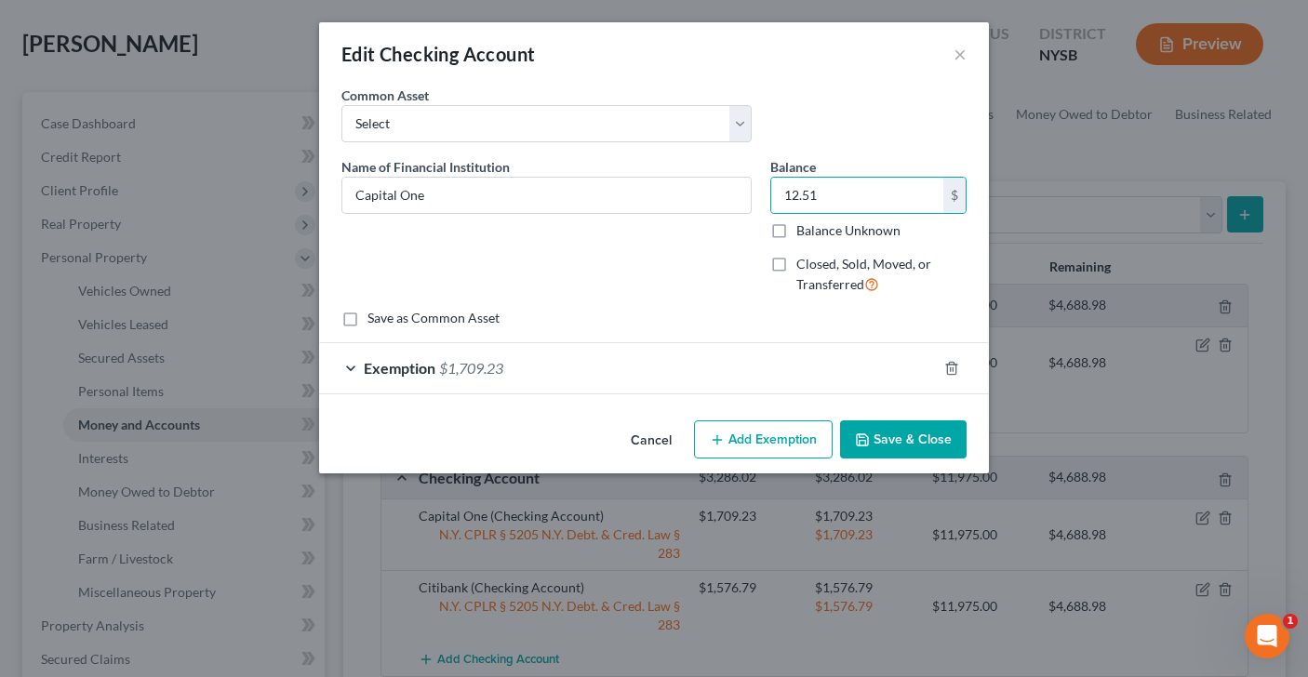
click at [345, 366] on div "Exemption $1,709.23" at bounding box center [627, 367] width 617 height 49
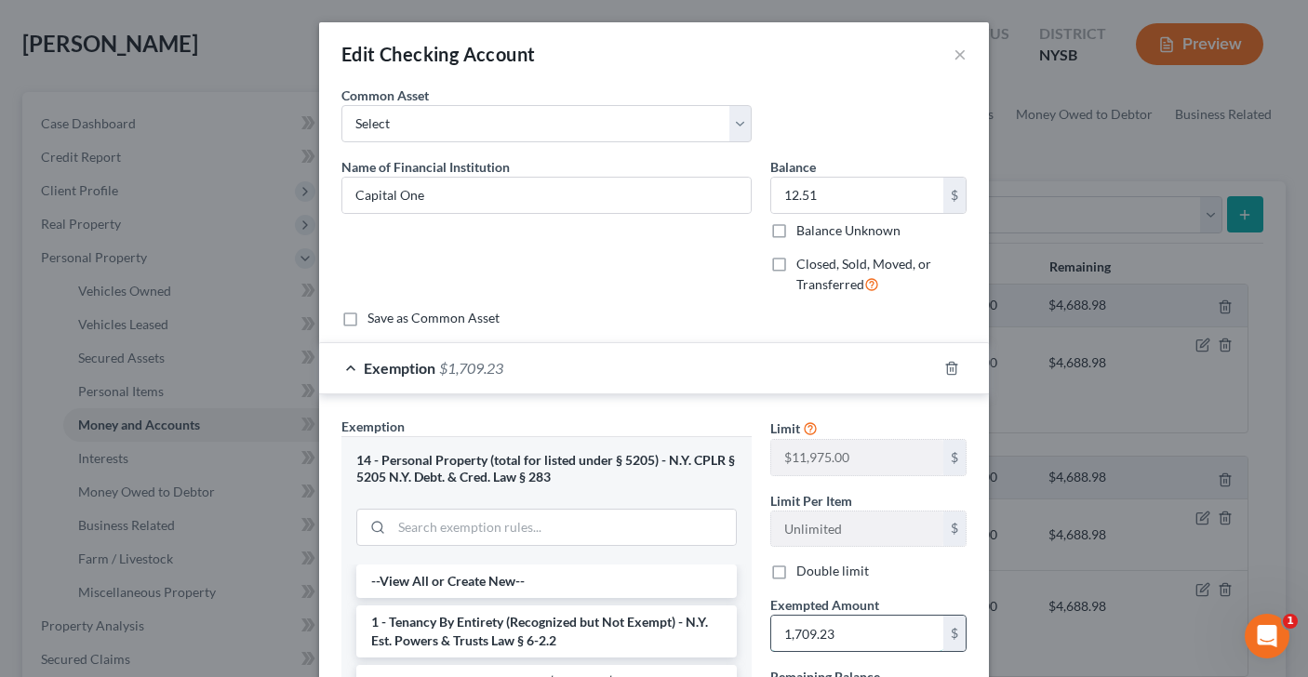
drag, startPoint x: 839, startPoint y: 636, endPoint x: 873, endPoint y: 633, distance: 34.5
click at [873, 633] on input "1,709.23" at bounding box center [857, 633] width 172 height 35
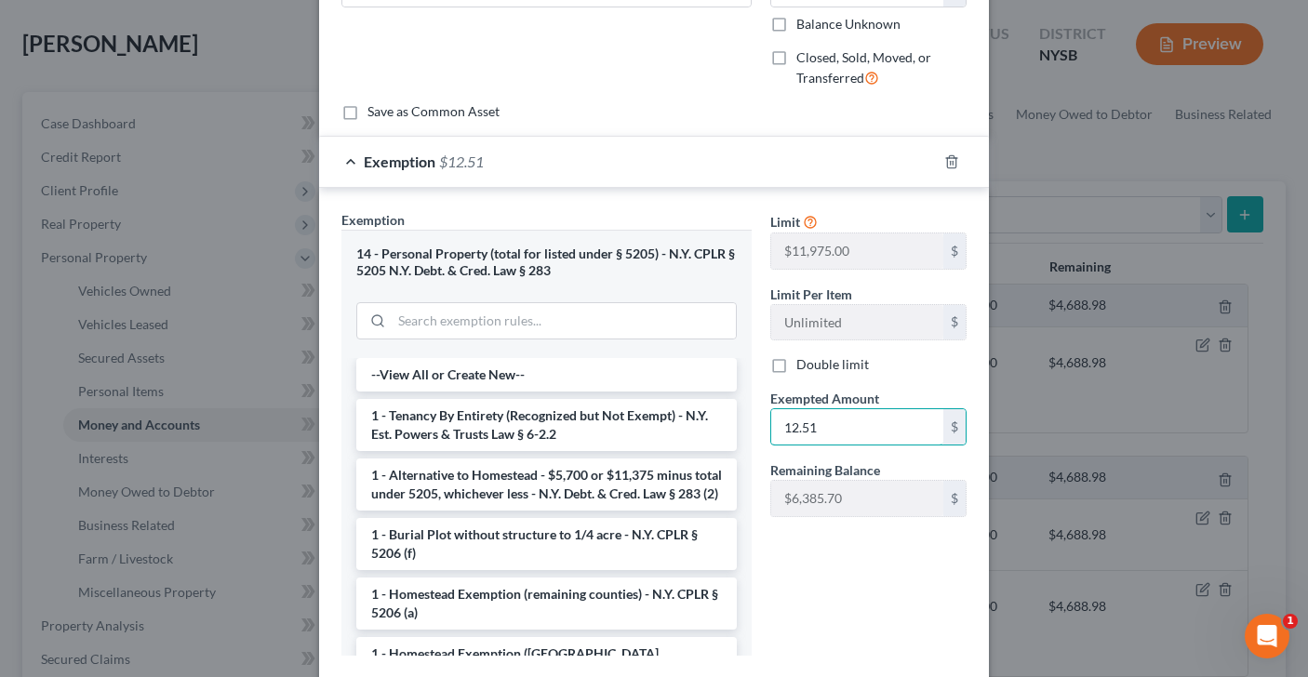
scroll to position [317, 0]
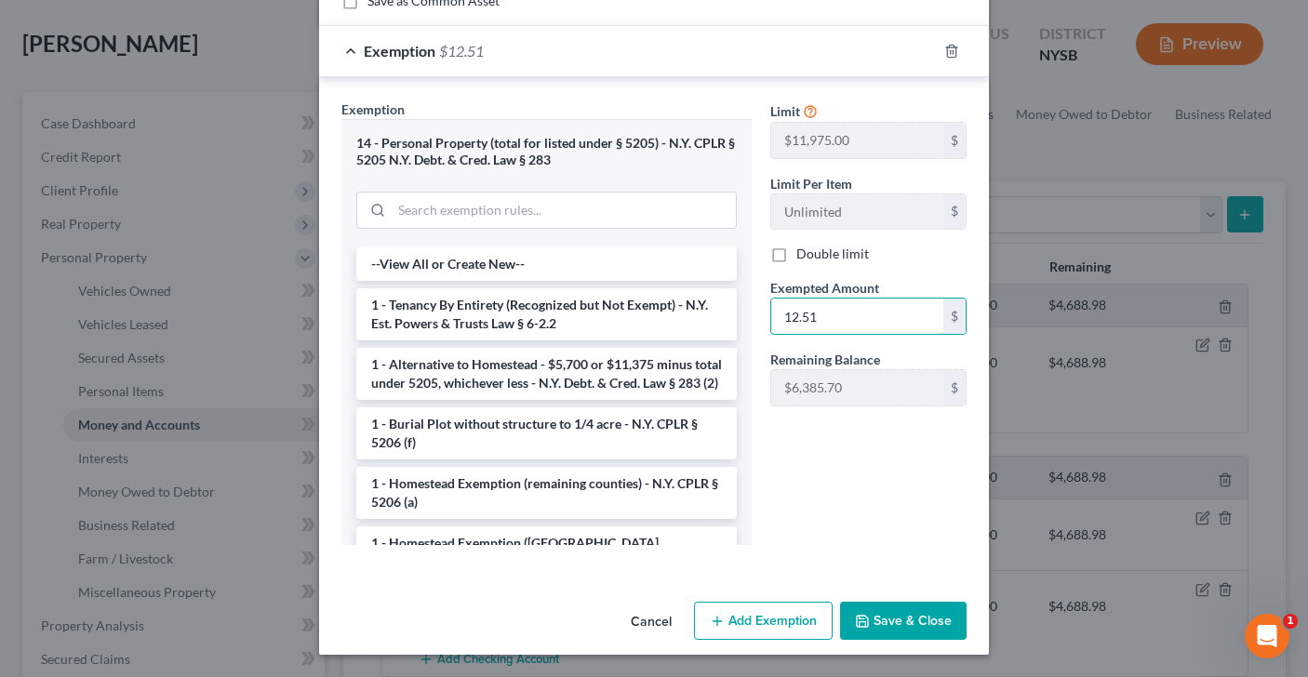
type input "12.51"
click at [897, 632] on button "Save & Close" at bounding box center [903, 621] width 126 height 39
